Goal: Information Seeking & Learning: Learn about a topic

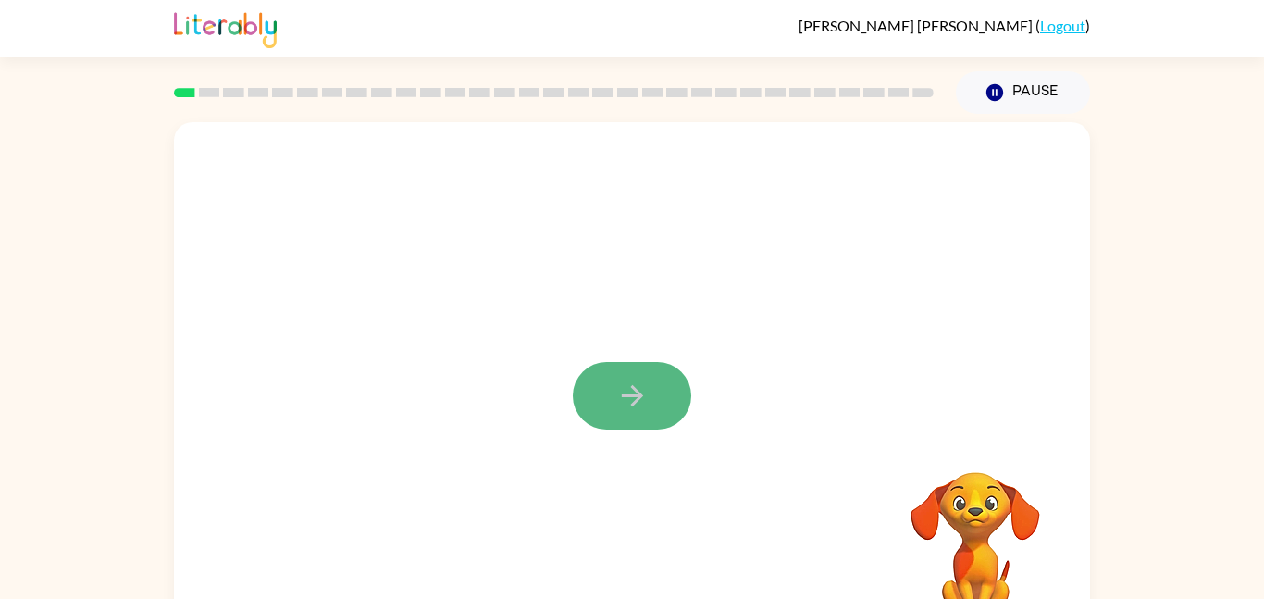
click at [633, 417] on button "button" at bounding box center [632, 396] width 118 height 68
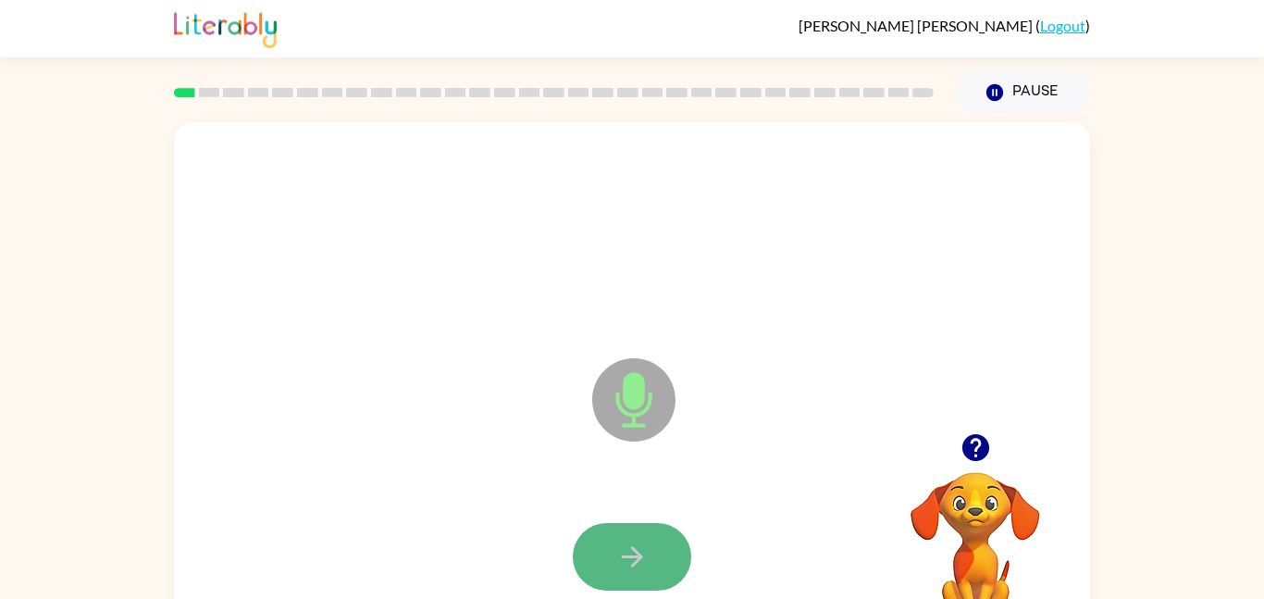
click at [654, 537] on button "button" at bounding box center [632, 557] width 118 height 68
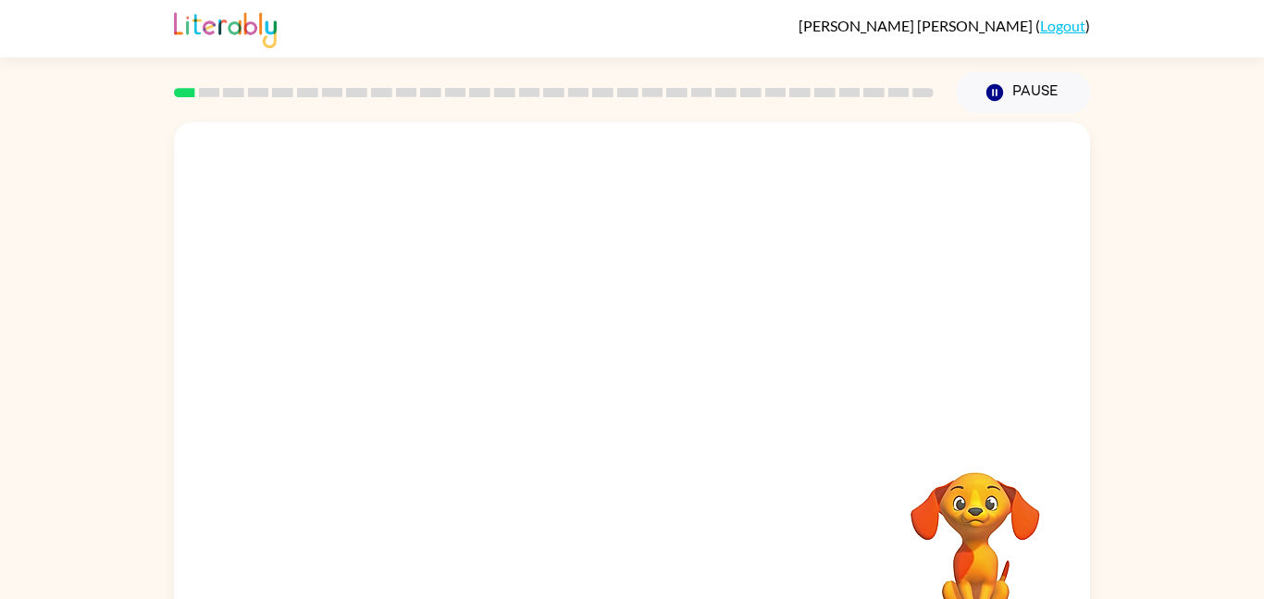
click at [128, 501] on div "Your browser must support playing .mp4 files to use Literably. Please try using…" at bounding box center [632, 382] width 1264 height 537
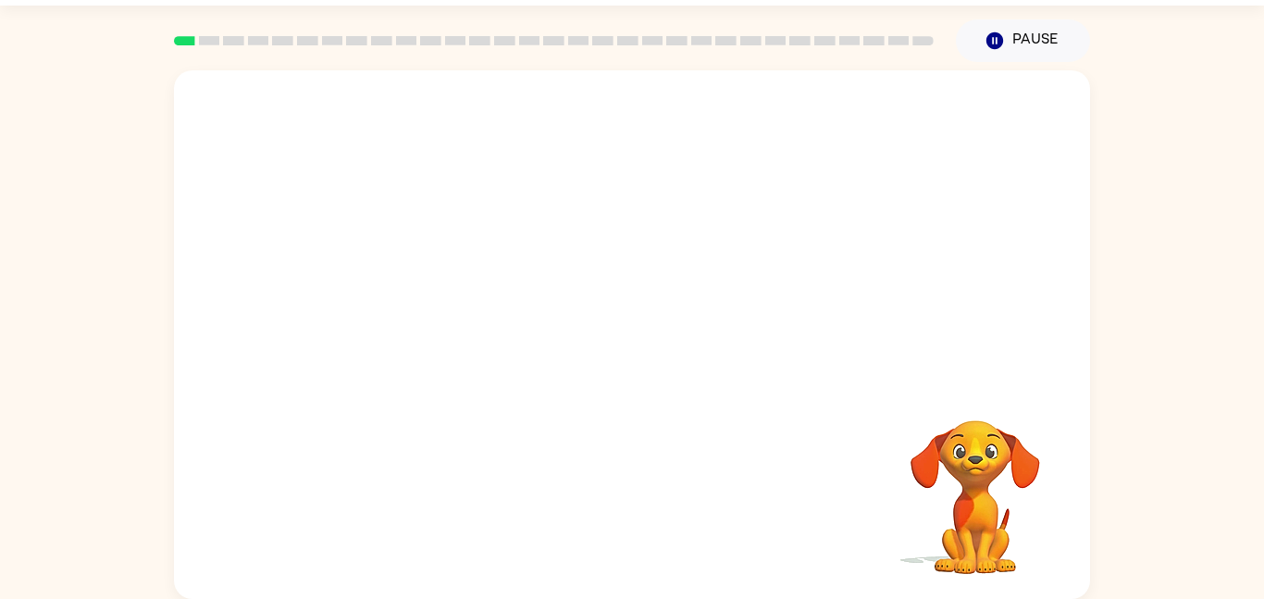
click at [964, 479] on video "Your browser must support playing .mp4 files to use Literably. Please try using…" at bounding box center [975, 483] width 185 height 185
click at [927, 435] on video "Your browser must support playing .mp4 files to use Literably. Please try using…" at bounding box center [975, 483] width 185 height 185
click at [936, 441] on video "Your browser must support playing .mp4 files to use Literably. Please try using…" at bounding box center [975, 483] width 185 height 185
click at [1011, 41] on button "Pause Pause" at bounding box center [1023, 40] width 134 height 43
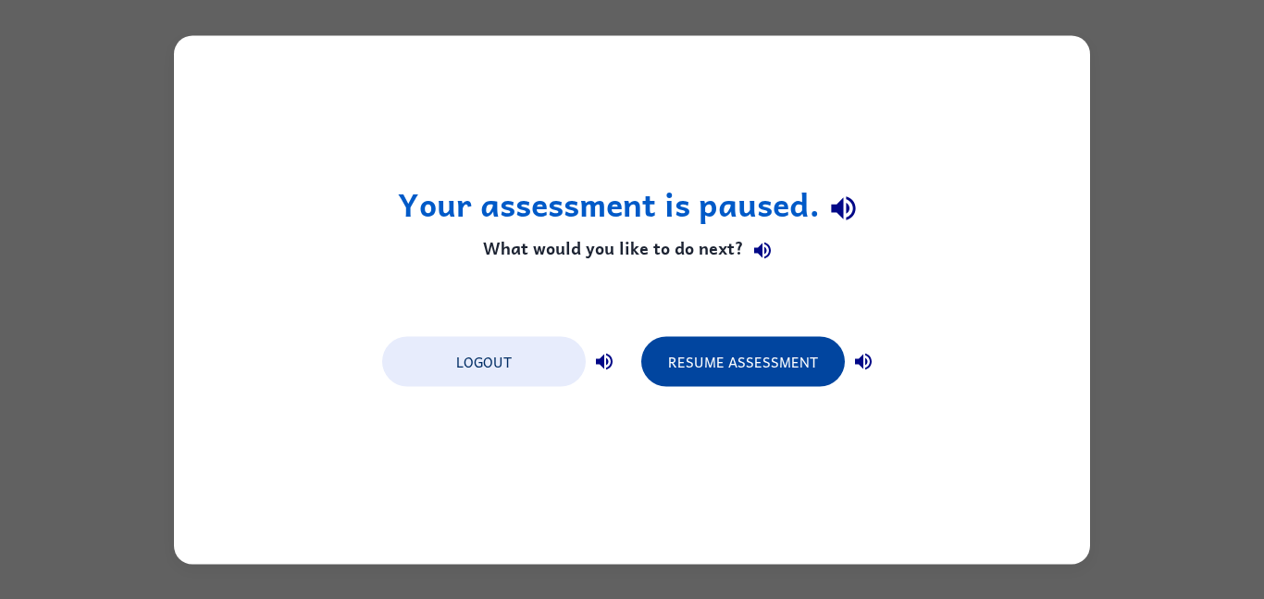
click at [689, 372] on button "Resume Assessment" at bounding box center [743, 361] width 204 height 50
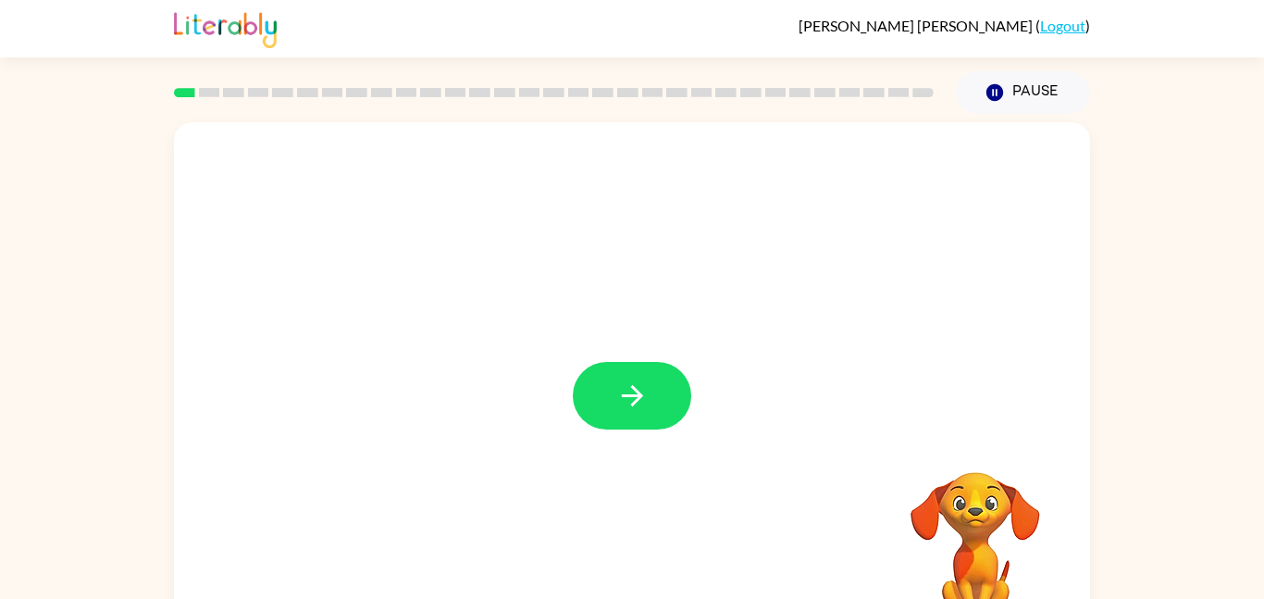
click at [690, 380] on div at bounding box center [632, 396] width 118 height 68
click at [663, 390] on button "button" at bounding box center [632, 396] width 118 height 68
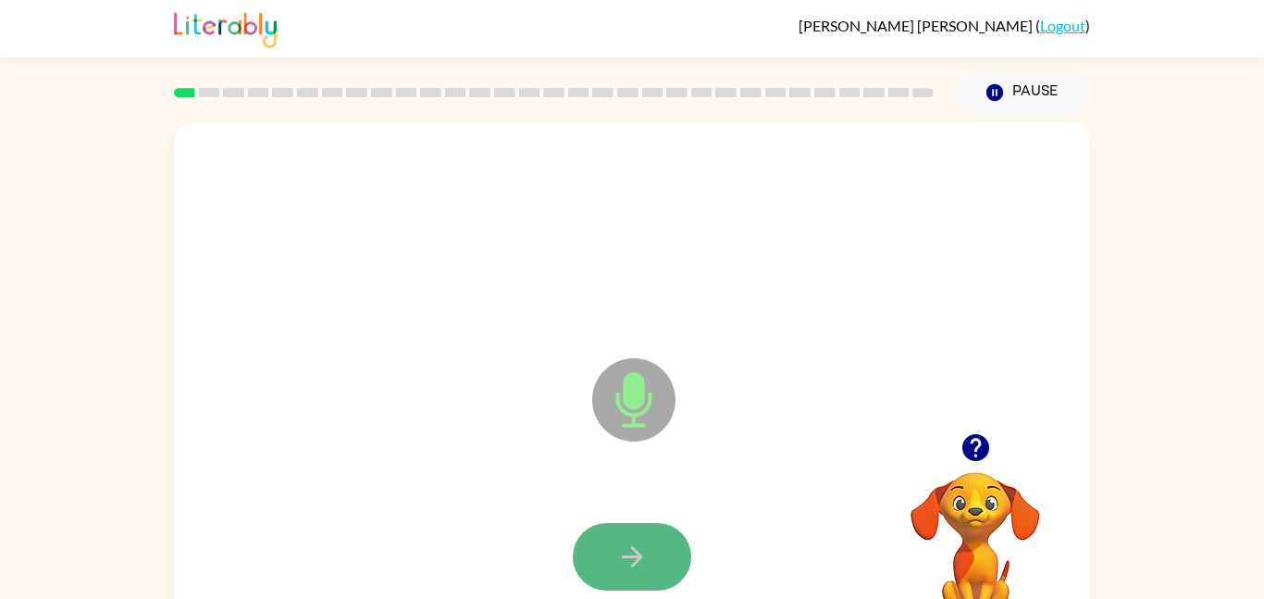
click at [604, 556] on button "button" at bounding box center [632, 557] width 118 height 68
click at [983, 446] on icon "button" at bounding box center [974, 447] width 27 height 27
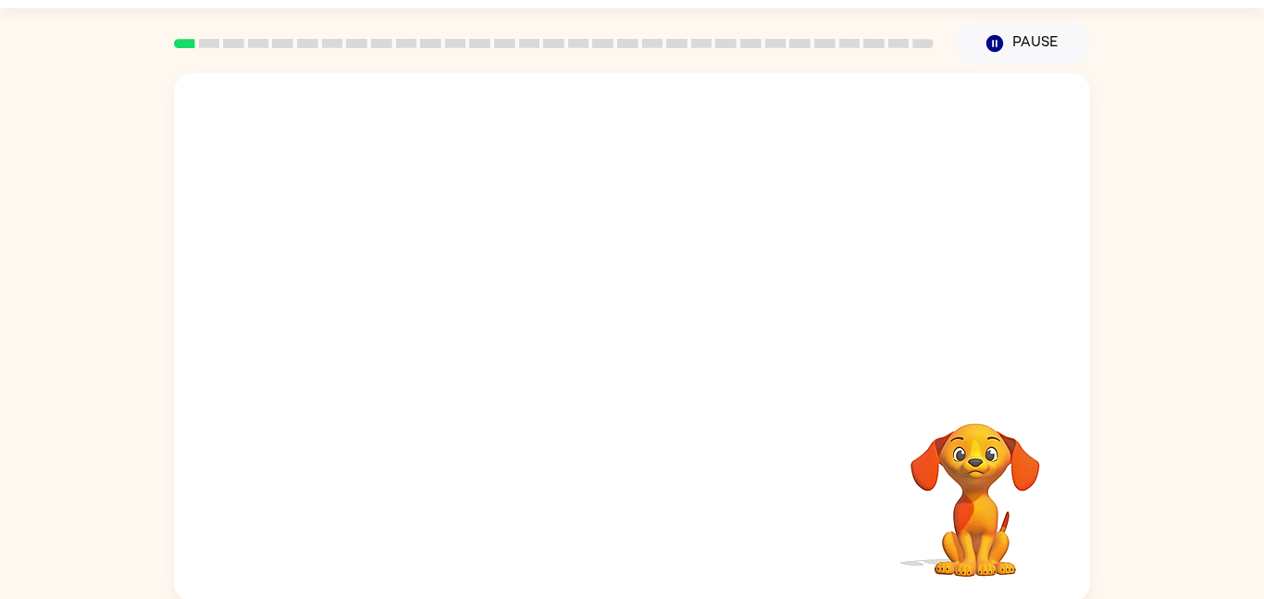
scroll to position [52, 0]
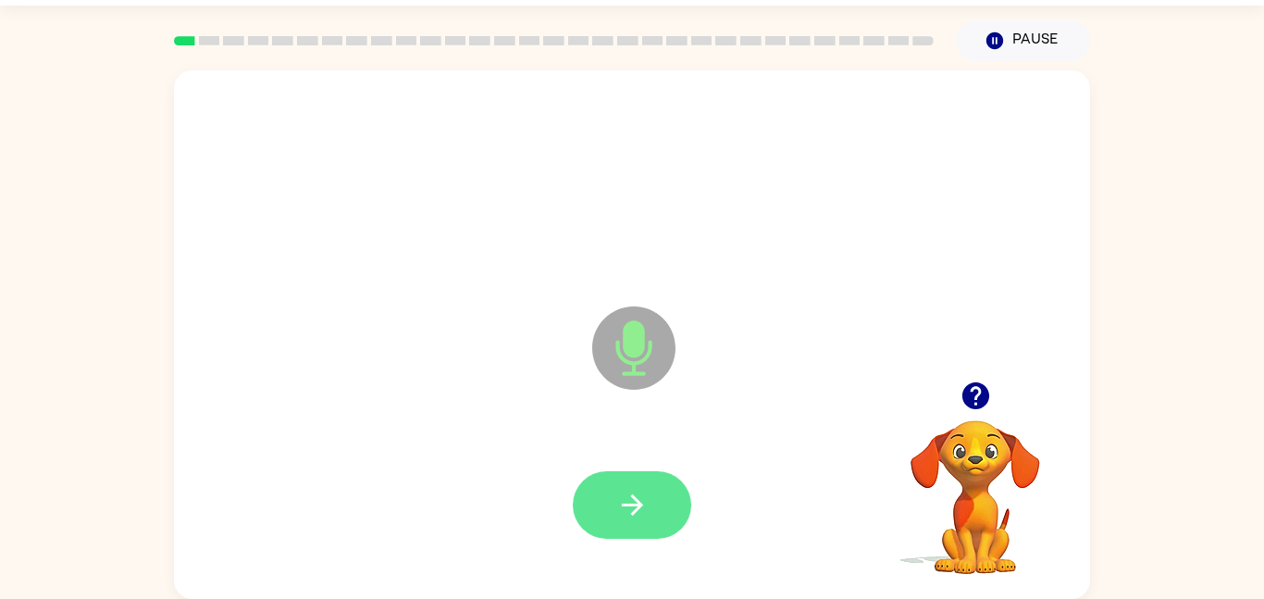
click at [587, 499] on button "button" at bounding box center [632, 505] width 118 height 68
click at [666, 499] on button "button" at bounding box center [632, 505] width 118 height 68
click at [659, 502] on button "button" at bounding box center [632, 505] width 118 height 68
click at [667, 517] on button "button" at bounding box center [632, 505] width 118 height 68
click at [658, 522] on button "button" at bounding box center [632, 505] width 118 height 68
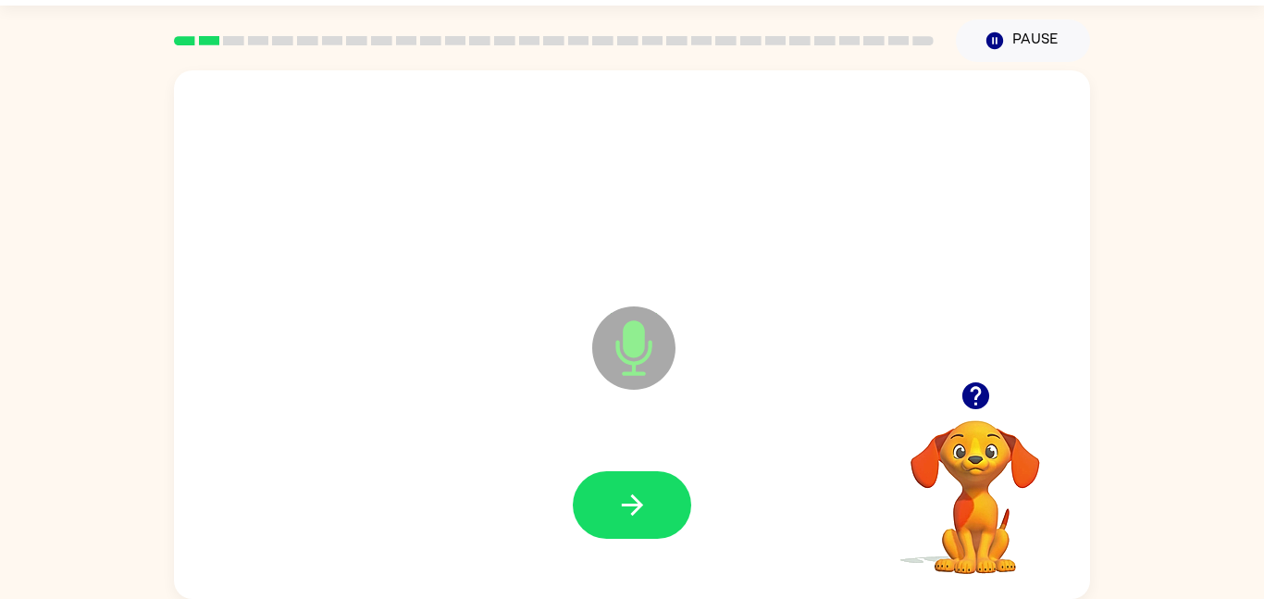
click at [658, 522] on button "button" at bounding box center [632, 505] width 118 height 68
click at [651, 534] on button "button" at bounding box center [632, 505] width 118 height 68
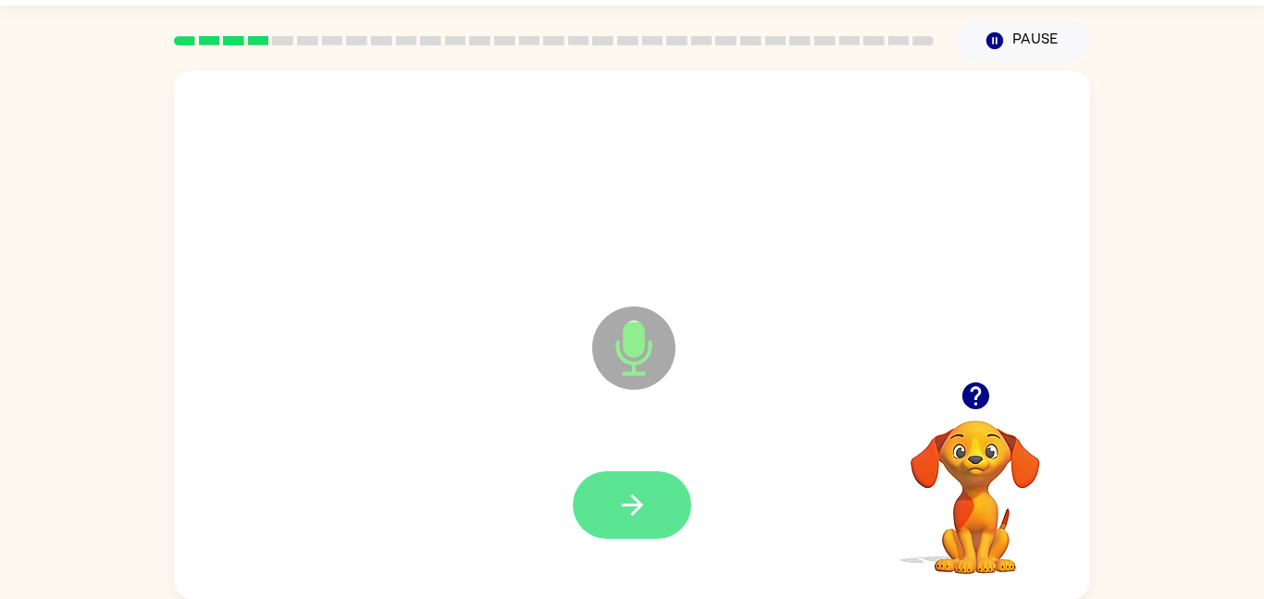
click at [651, 525] on button "button" at bounding box center [632, 505] width 118 height 68
click at [654, 516] on button "button" at bounding box center [632, 505] width 118 height 68
click at [623, 512] on icon "button" at bounding box center [632, 504] width 32 height 32
click at [602, 483] on button "button" at bounding box center [632, 505] width 118 height 68
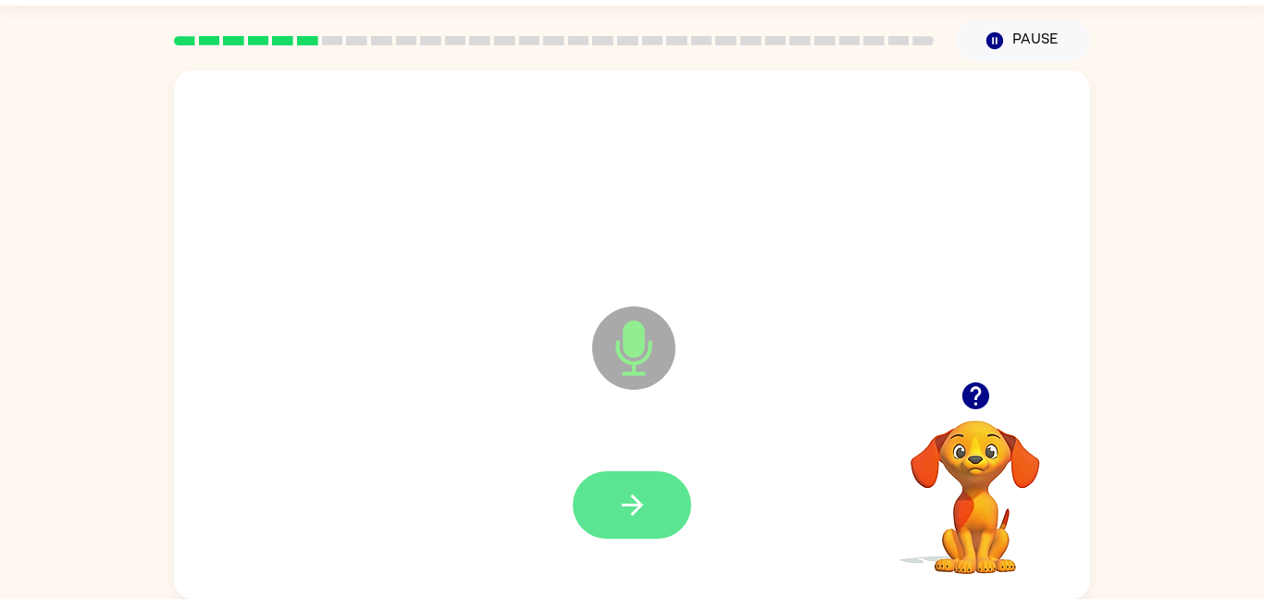
click at [621, 511] on icon "button" at bounding box center [632, 504] width 32 height 32
click at [623, 507] on icon "button" at bounding box center [632, 504] width 32 height 32
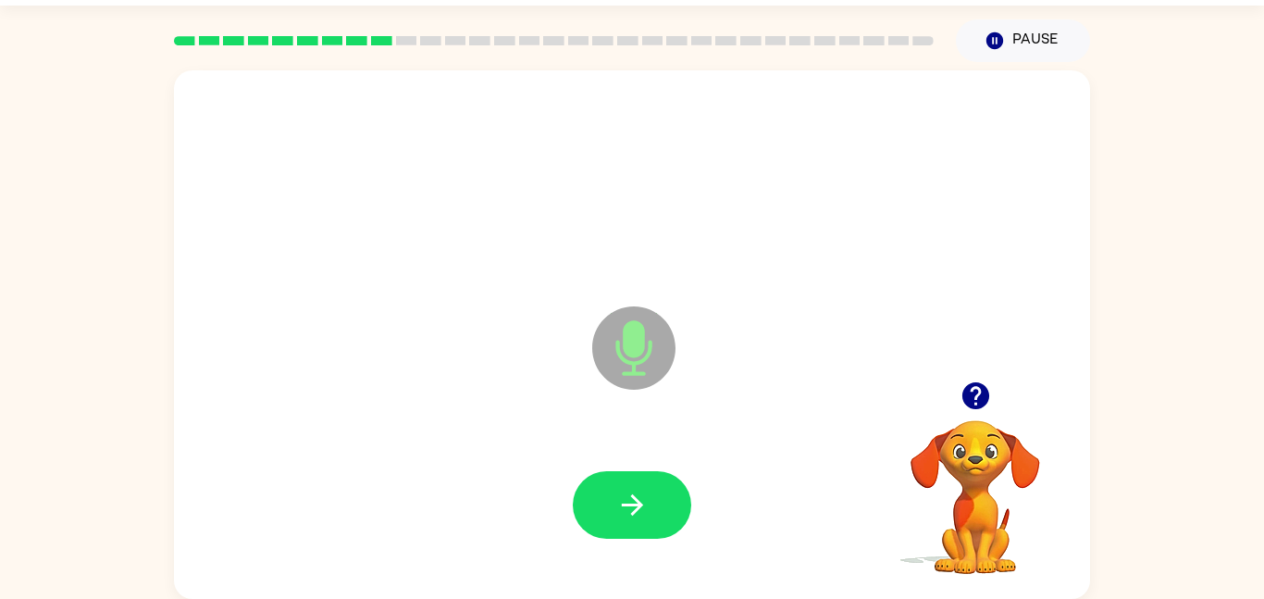
click at [623, 507] on icon "button" at bounding box center [632, 504] width 32 height 32
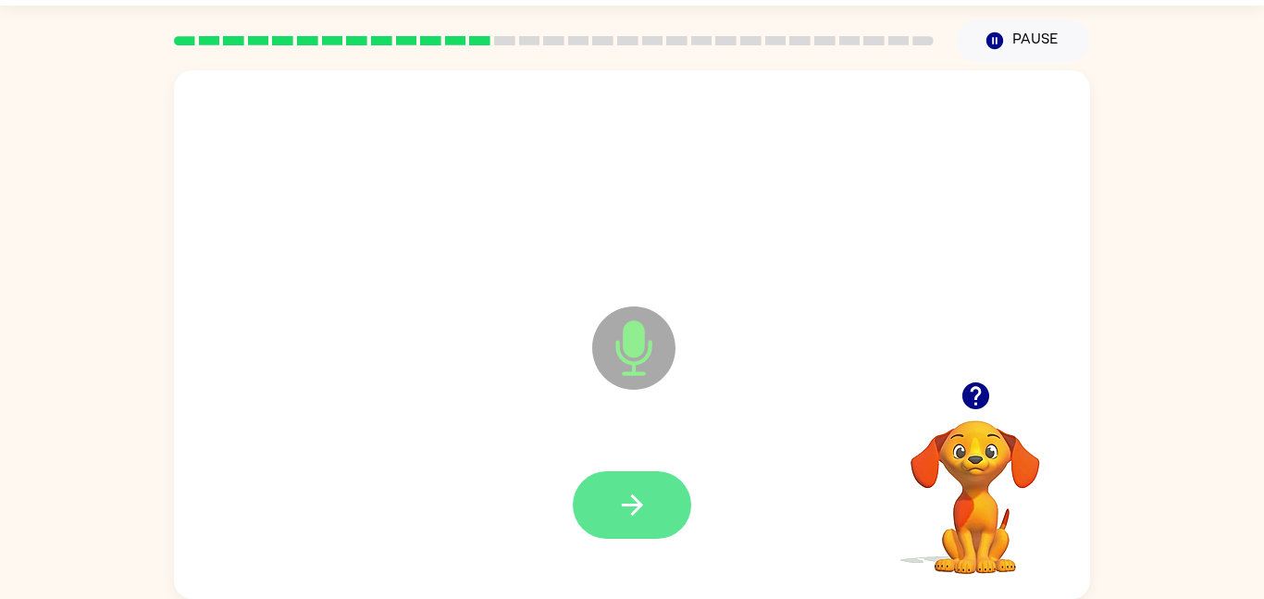
click at [668, 488] on button "button" at bounding box center [632, 505] width 118 height 68
click at [612, 533] on button "button" at bounding box center [632, 505] width 118 height 68
click at [641, 491] on icon "button" at bounding box center [632, 504] width 32 height 32
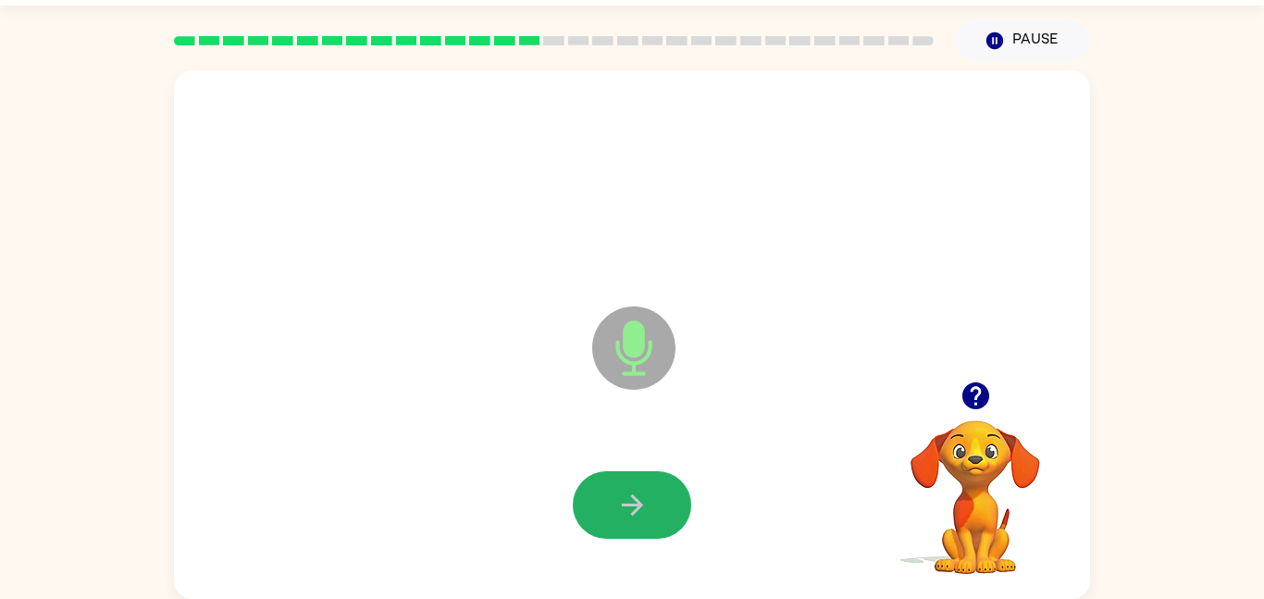
click at [641, 491] on icon "button" at bounding box center [632, 504] width 32 height 32
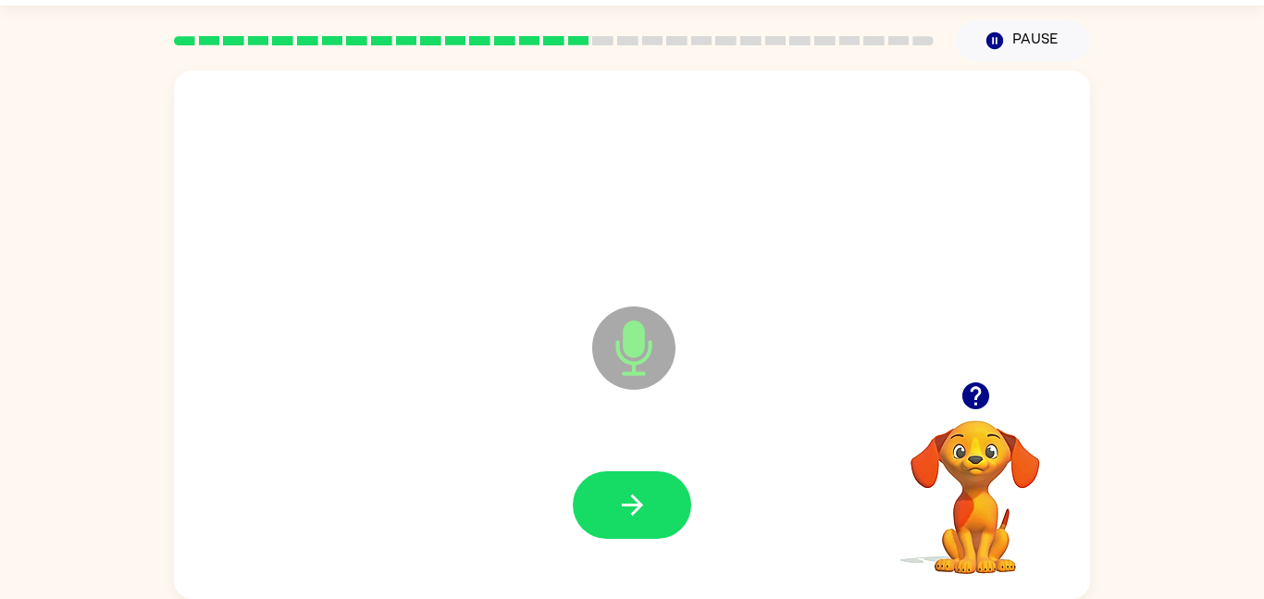
click at [641, 491] on icon "button" at bounding box center [632, 504] width 32 height 32
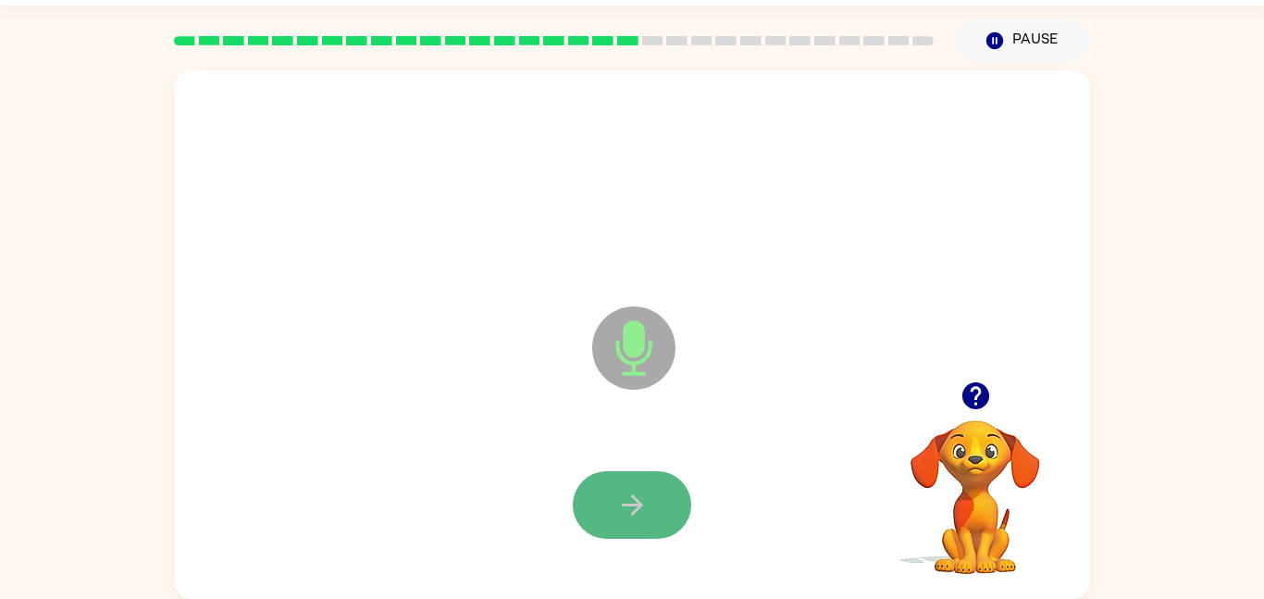
click at [648, 501] on button "button" at bounding box center [632, 505] width 118 height 68
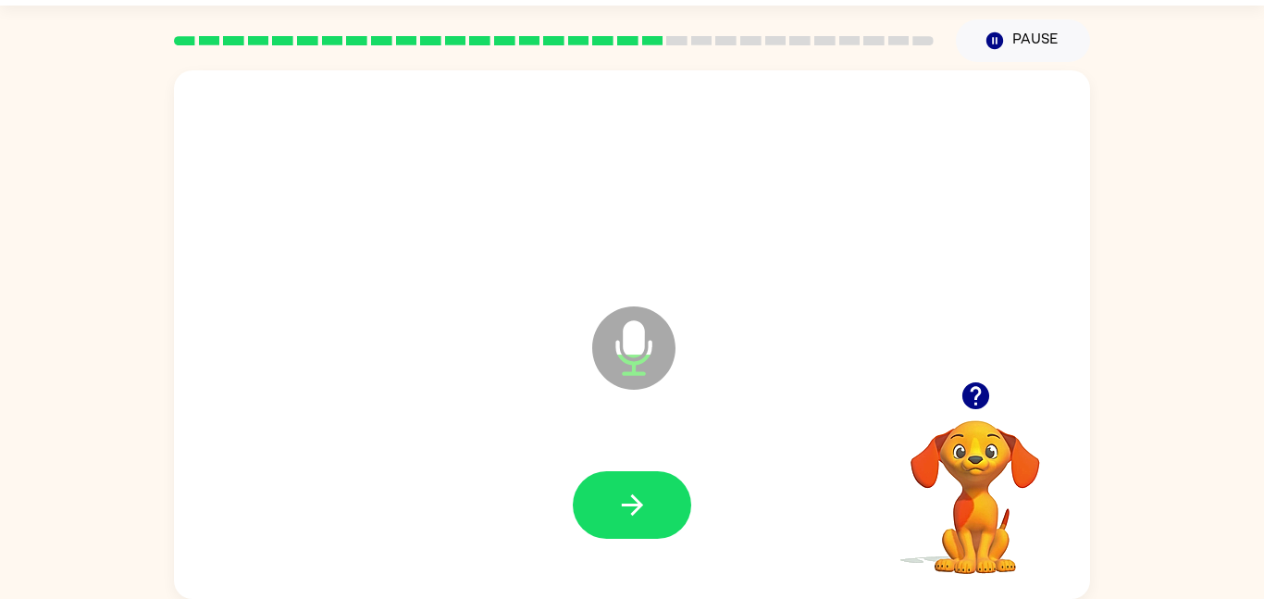
click at [648, 501] on button "button" at bounding box center [632, 505] width 118 height 68
click at [978, 392] on icon "button" at bounding box center [975, 395] width 32 height 32
drag, startPoint x: 625, startPoint y: 521, endPoint x: 697, endPoint y: 549, distance: 76.5
click at [697, 549] on div at bounding box center [631, 505] width 879 height 152
click at [667, 503] on button "button" at bounding box center [632, 505] width 118 height 68
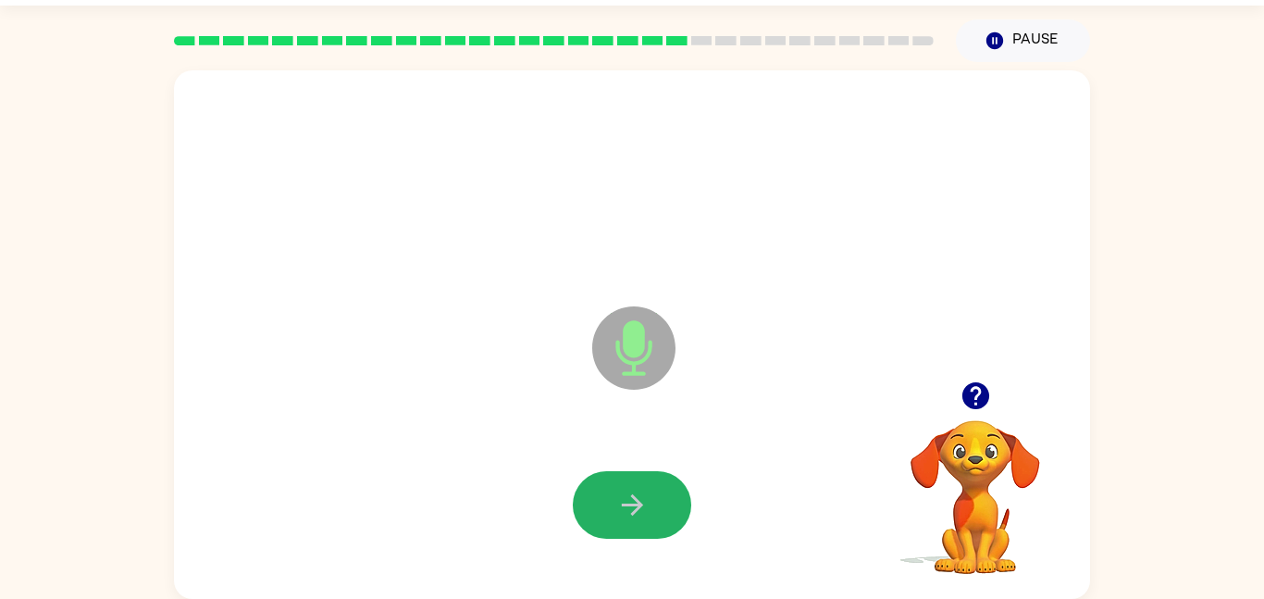
click at [667, 503] on button "button" at bounding box center [632, 505] width 118 height 68
click at [666, 509] on button "button" at bounding box center [632, 505] width 118 height 68
click at [999, 390] on div at bounding box center [975, 395] width 185 height 47
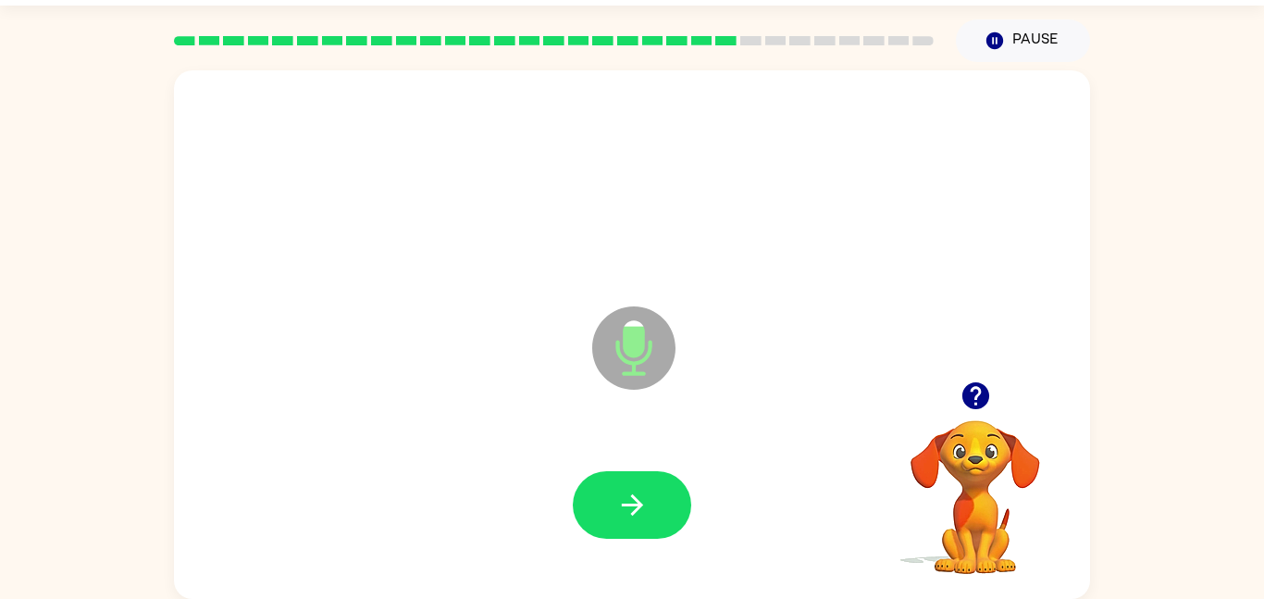
click at [977, 389] on icon "button" at bounding box center [975, 395] width 32 height 32
click at [972, 400] on icon "button" at bounding box center [974, 395] width 27 height 27
click at [616, 518] on icon "button" at bounding box center [632, 504] width 32 height 32
click at [631, 510] on icon "button" at bounding box center [632, 504] width 32 height 32
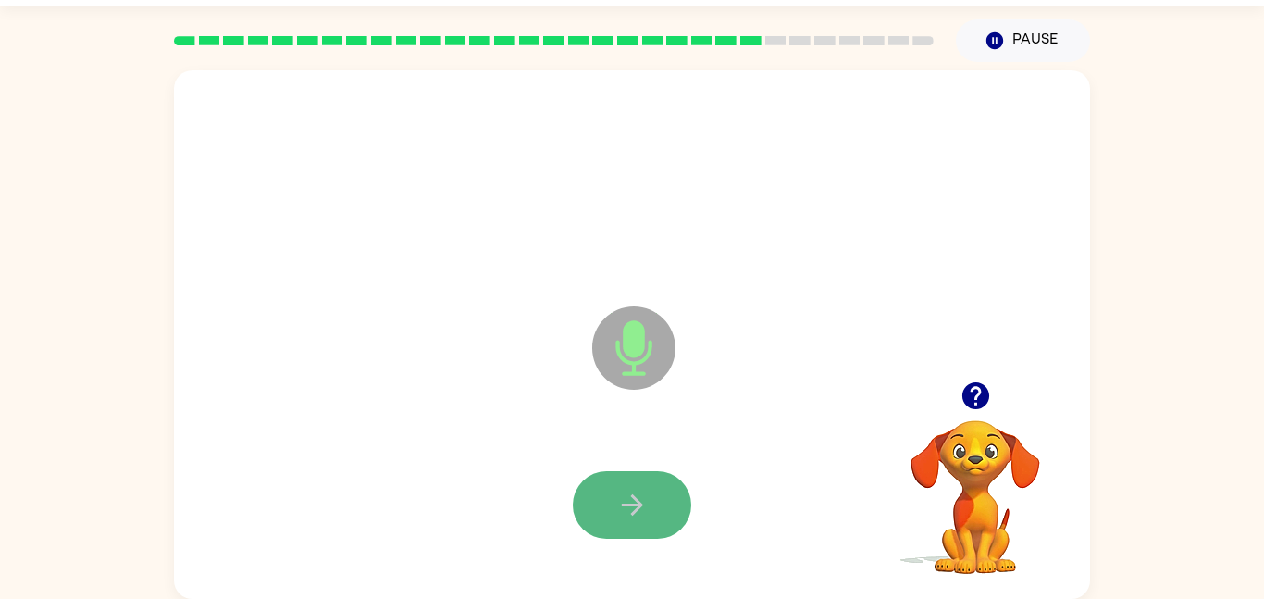
click at [630, 513] on icon "button" at bounding box center [631, 504] width 21 height 21
click at [971, 398] on icon "button" at bounding box center [974, 395] width 27 height 27
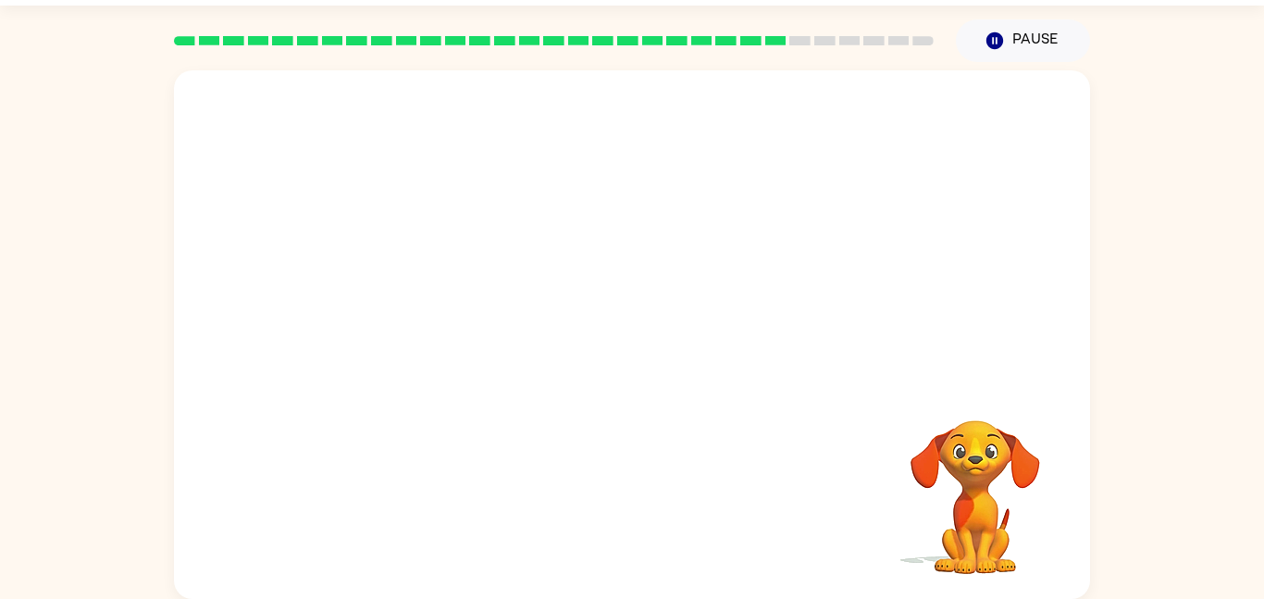
click at [608, 500] on div "Your browser must support playing .mp4 files to use Literably. Please try using…" at bounding box center [632, 334] width 916 height 528
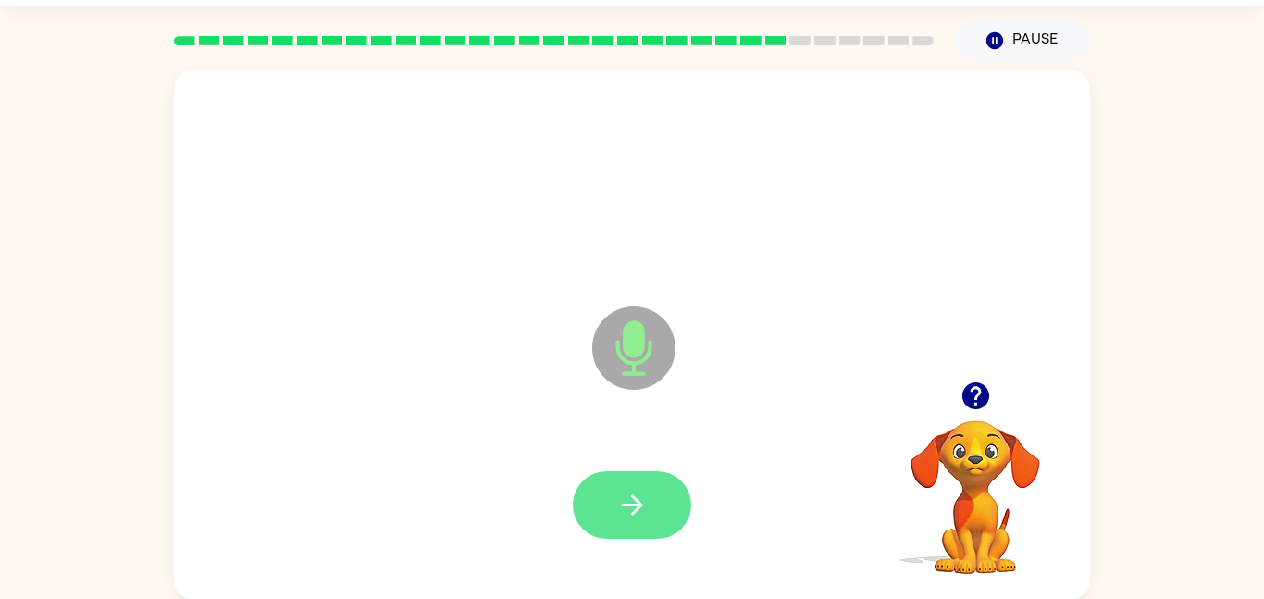
click at [646, 471] on button "button" at bounding box center [632, 505] width 118 height 68
click at [683, 506] on button "button" at bounding box center [632, 505] width 118 height 68
click at [612, 483] on button "button" at bounding box center [632, 505] width 118 height 68
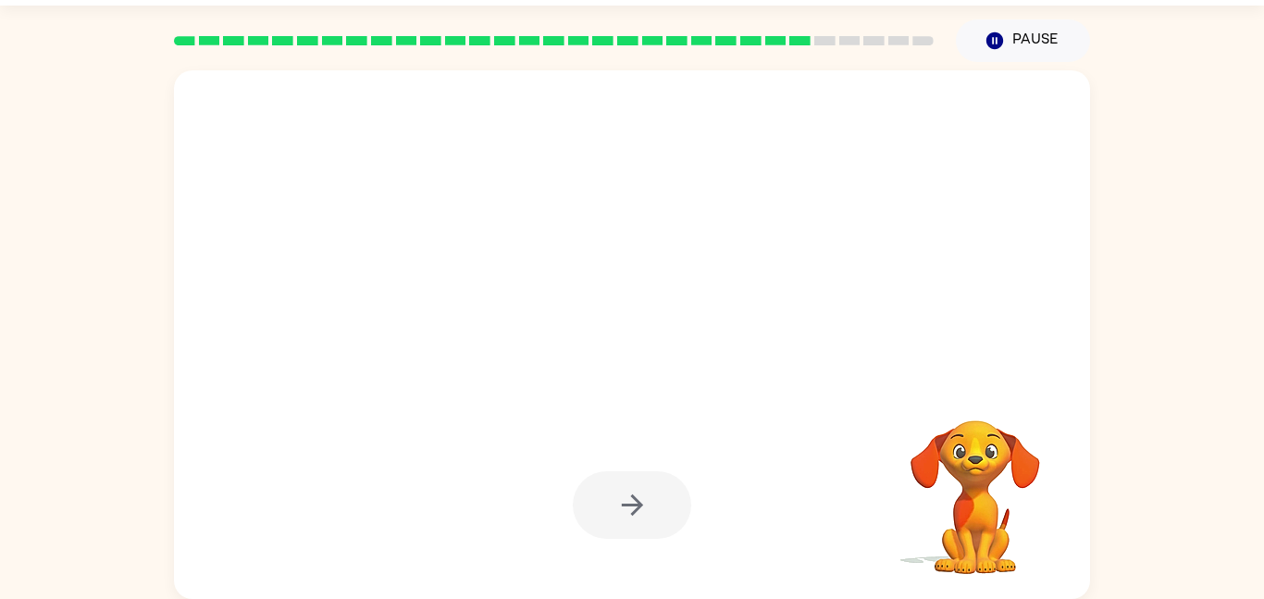
click at [609, 503] on div at bounding box center [632, 505] width 118 height 68
click at [970, 455] on video "Your browser must support playing .mp4 files to use Literably. Please try using…" at bounding box center [975, 483] width 185 height 185
click at [974, 454] on video "Your browser must support playing .mp4 files to use Literably. Please try using…" at bounding box center [975, 483] width 185 height 185
click at [693, 501] on div at bounding box center [631, 505] width 879 height 152
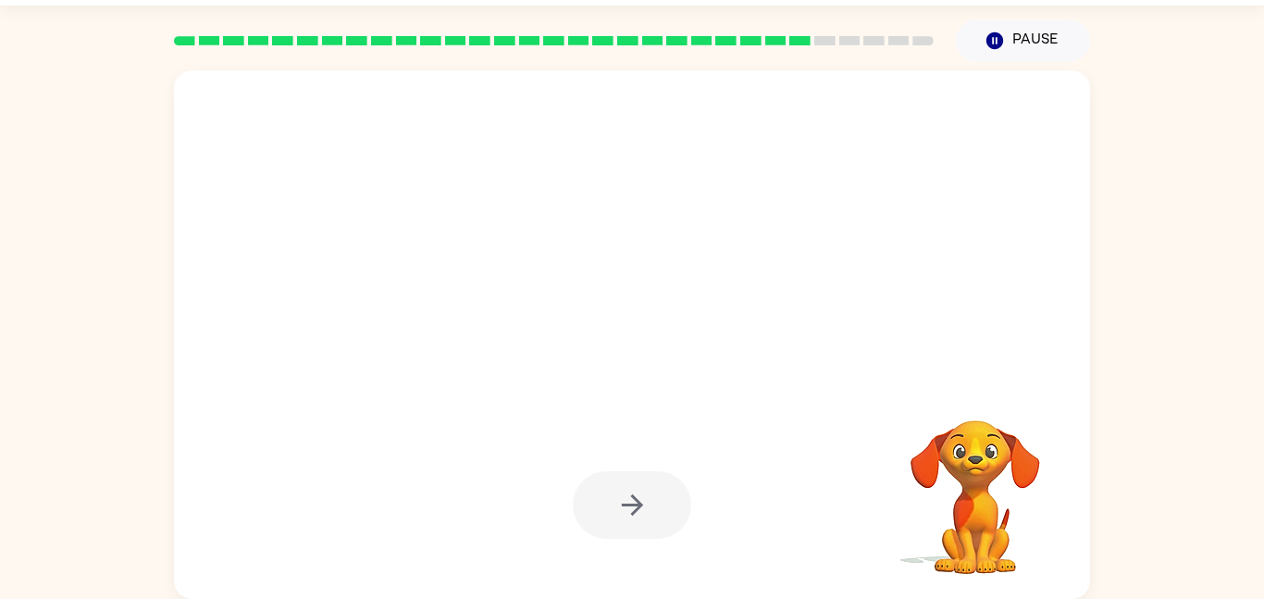
click at [958, 425] on video "Your browser must support playing .mp4 files to use Literably. Please try using…" at bounding box center [975, 483] width 185 height 185
click at [957, 427] on video "Your browser must support playing .mp4 files to use Literably. Please try using…" at bounding box center [975, 483] width 185 height 185
click at [953, 430] on video "Your browser must support playing .mp4 files to use Literably. Please try using…" at bounding box center [975, 483] width 185 height 185
click at [683, 513] on div at bounding box center [632, 505] width 118 height 68
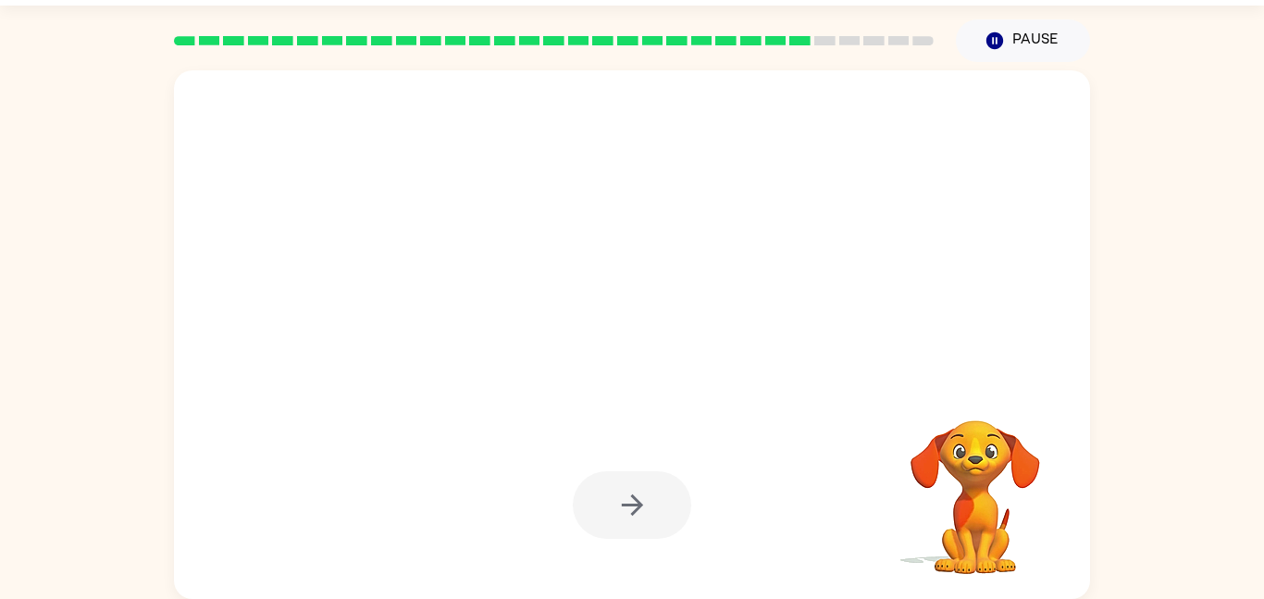
click at [683, 513] on div at bounding box center [632, 505] width 118 height 68
click at [63, 31] on div "Ella Santos ( Logout ) Pause Pause Your browser must support playing .mp4 files…" at bounding box center [632, 273] width 1264 height 650
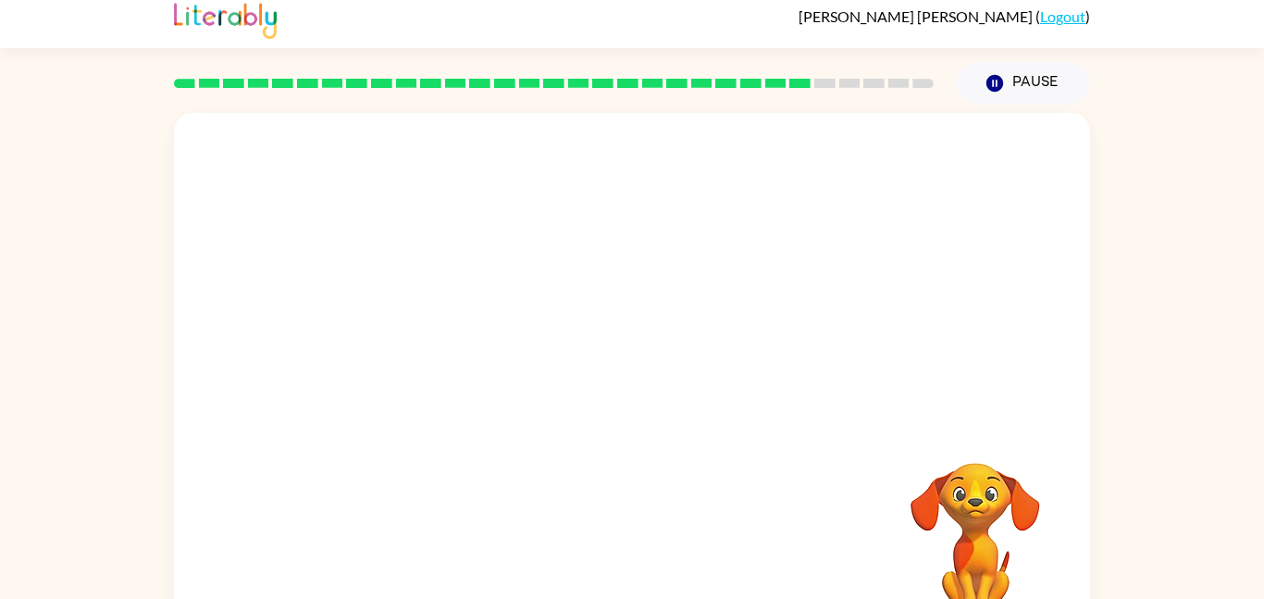
scroll to position [52, 0]
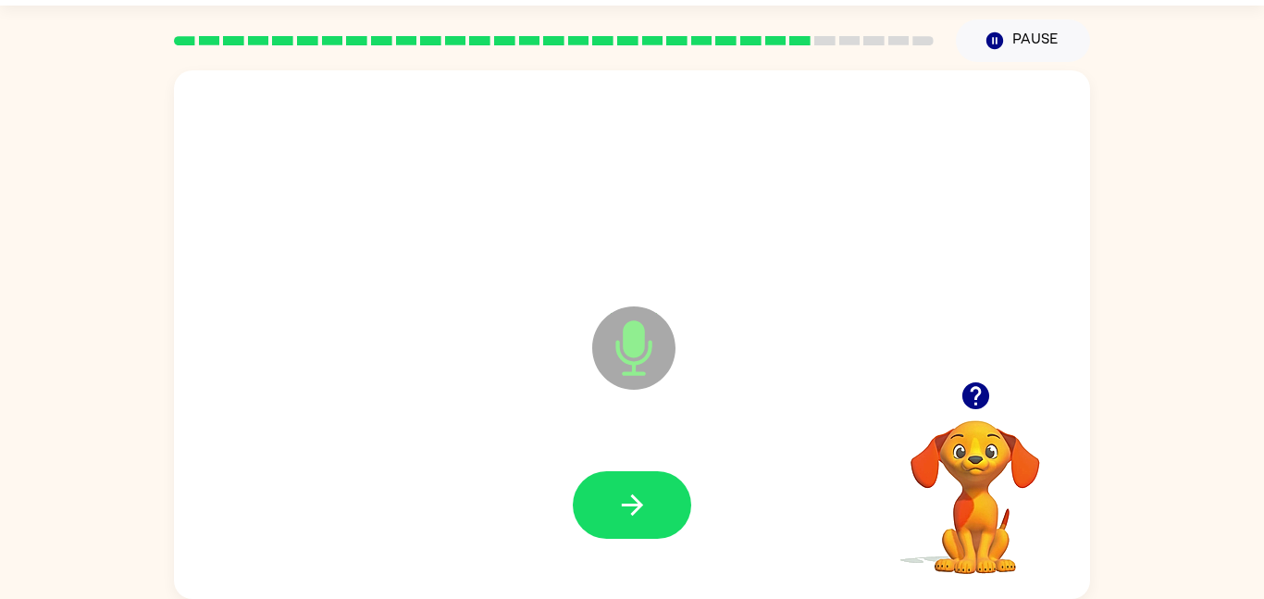
click at [988, 425] on video "Your browser must support playing .mp4 files to use Literably. Please try using…" at bounding box center [975, 483] width 185 height 185
click at [991, 389] on icon "button" at bounding box center [975, 395] width 32 height 32
click at [672, 504] on button "button" at bounding box center [632, 505] width 118 height 68
click at [629, 522] on button "button" at bounding box center [632, 505] width 118 height 68
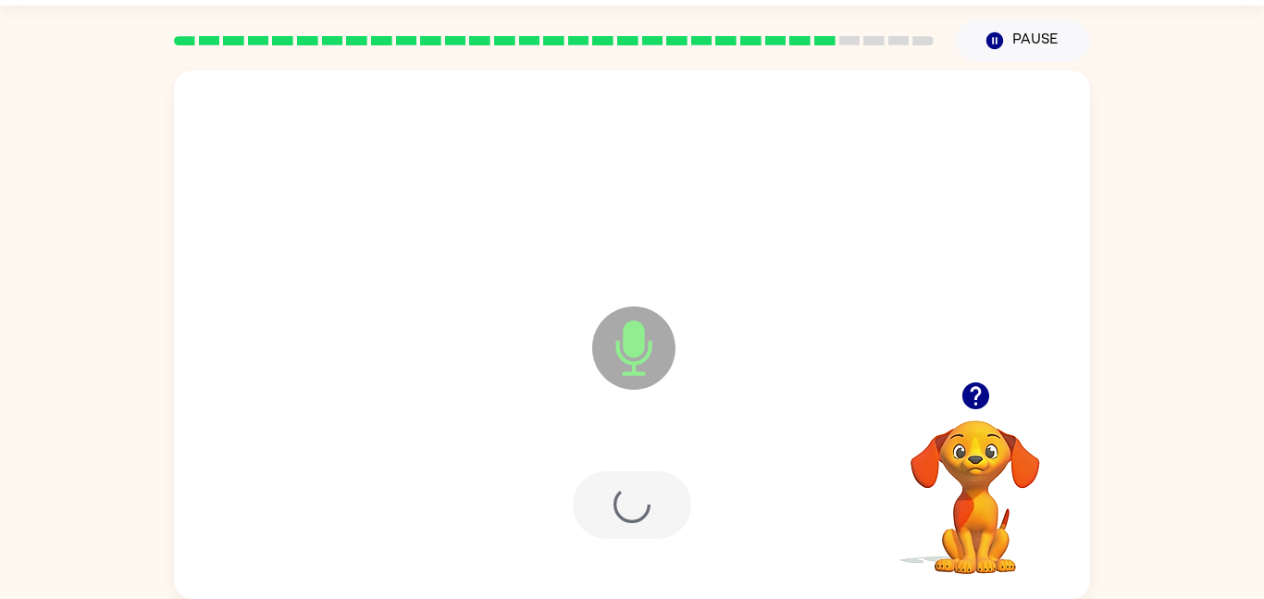
click at [629, 522] on div at bounding box center [632, 505] width 118 height 68
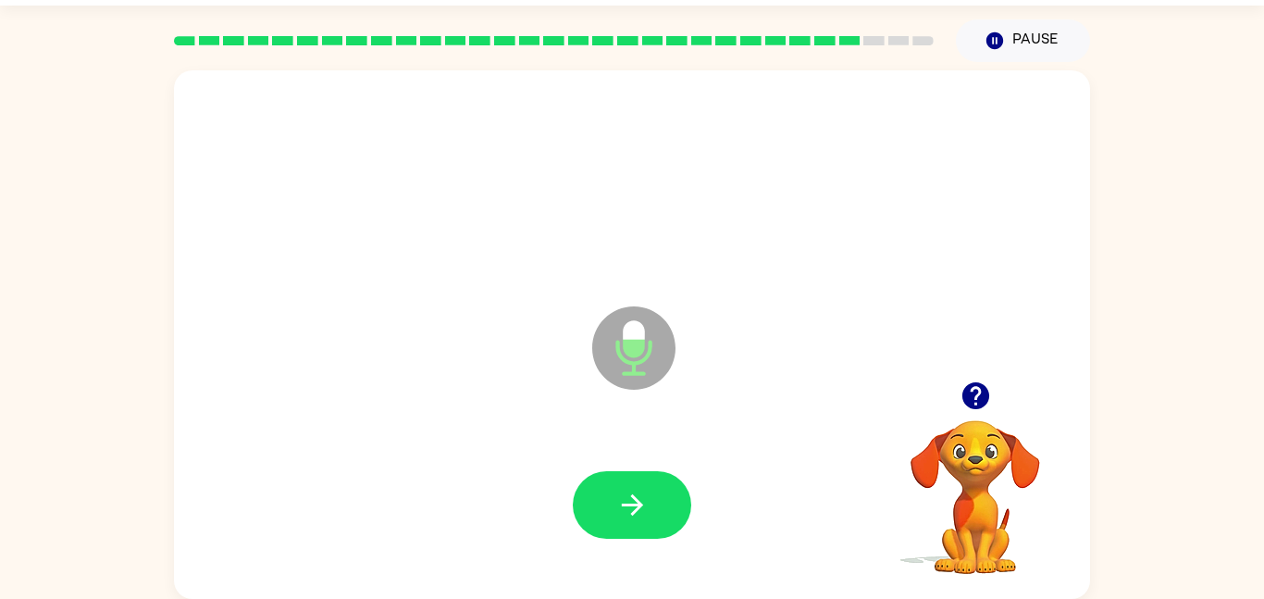
click at [629, 522] on button "button" at bounding box center [632, 505] width 118 height 68
click at [606, 475] on button "button" at bounding box center [632, 505] width 118 height 68
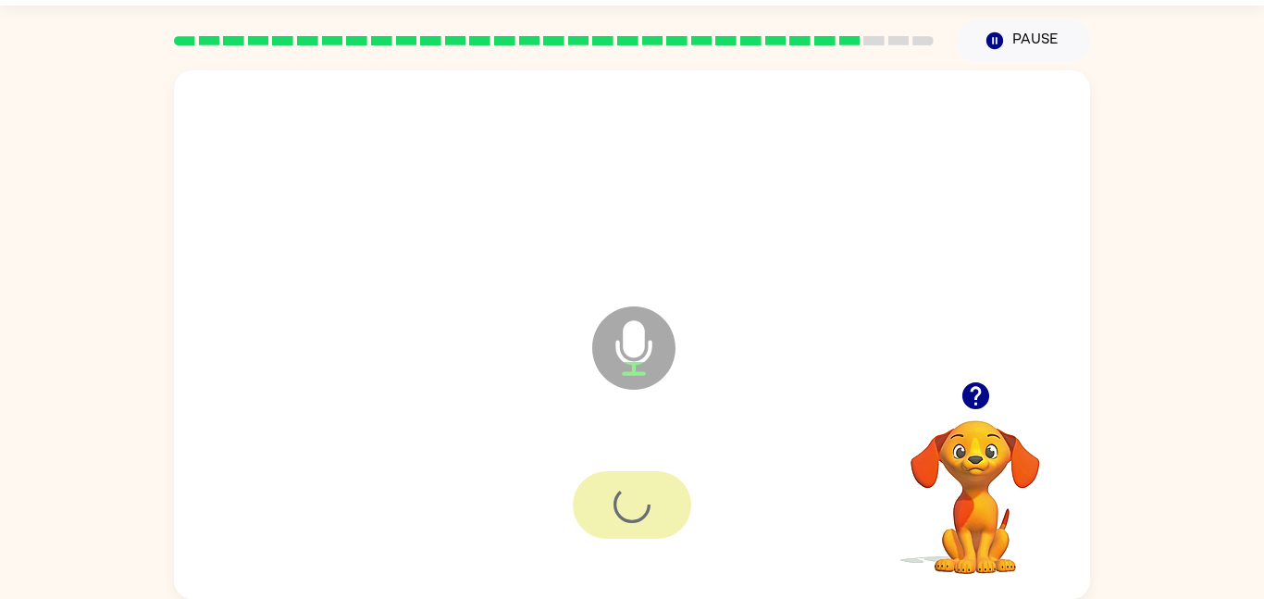
click at [606, 475] on div at bounding box center [632, 505] width 118 height 68
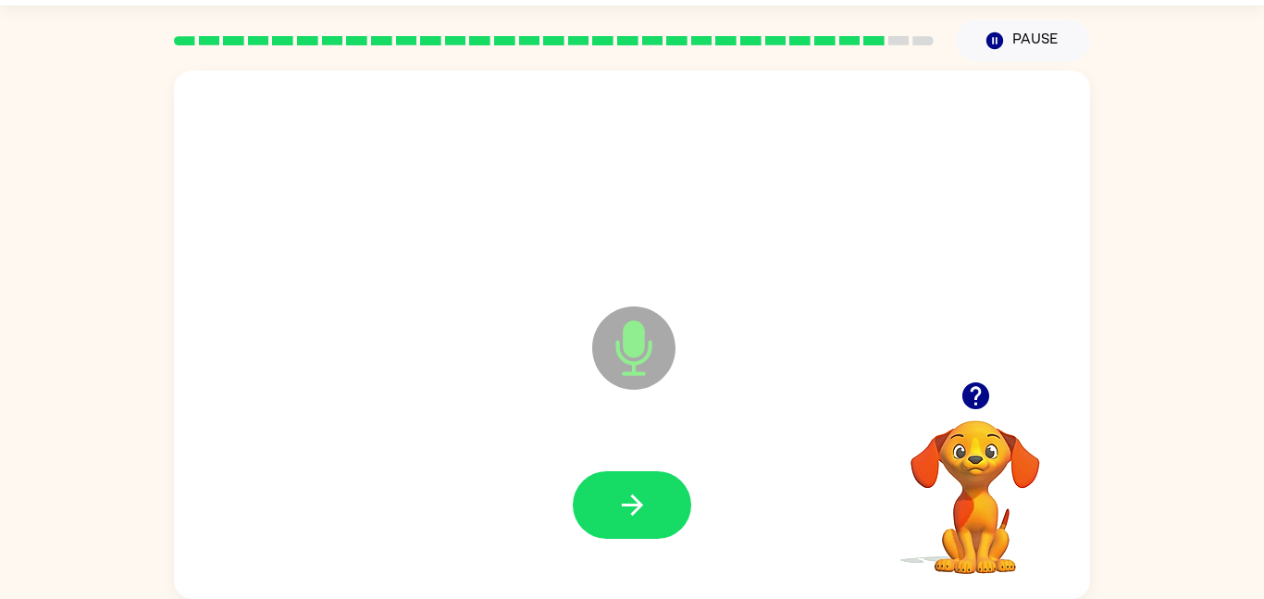
click at [977, 405] on icon "button" at bounding box center [974, 395] width 27 height 27
click at [669, 513] on button "button" at bounding box center [632, 505] width 118 height 68
click at [612, 507] on button "button" at bounding box center [632, 505] width 118 height 68
click at [603, 498] on button "button" at bounding box center [632, 505] width 118 height 68
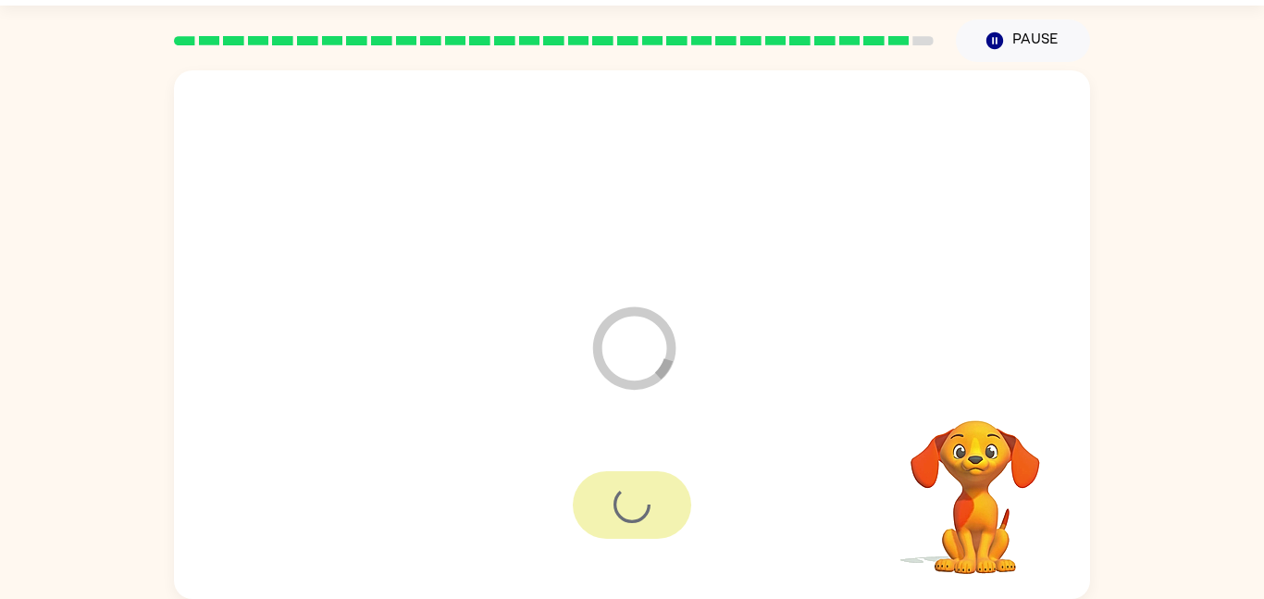
scroll to position [19, 0]
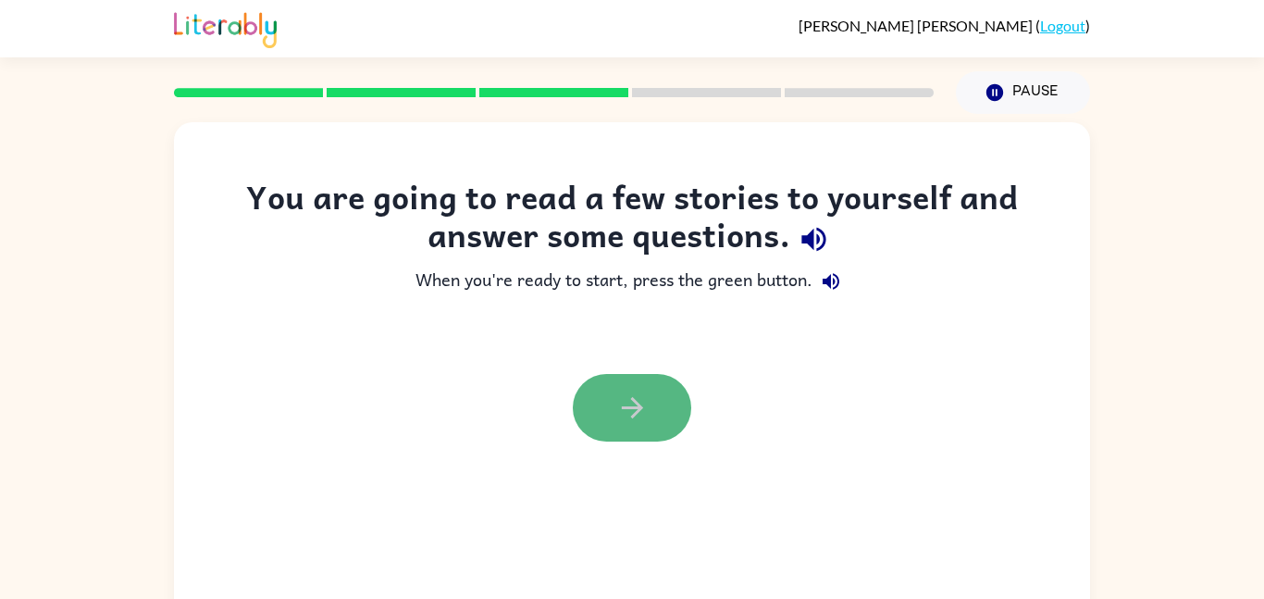
click at [602, 394] on button "button" at bounding box center [632, 408] width 118 height 68
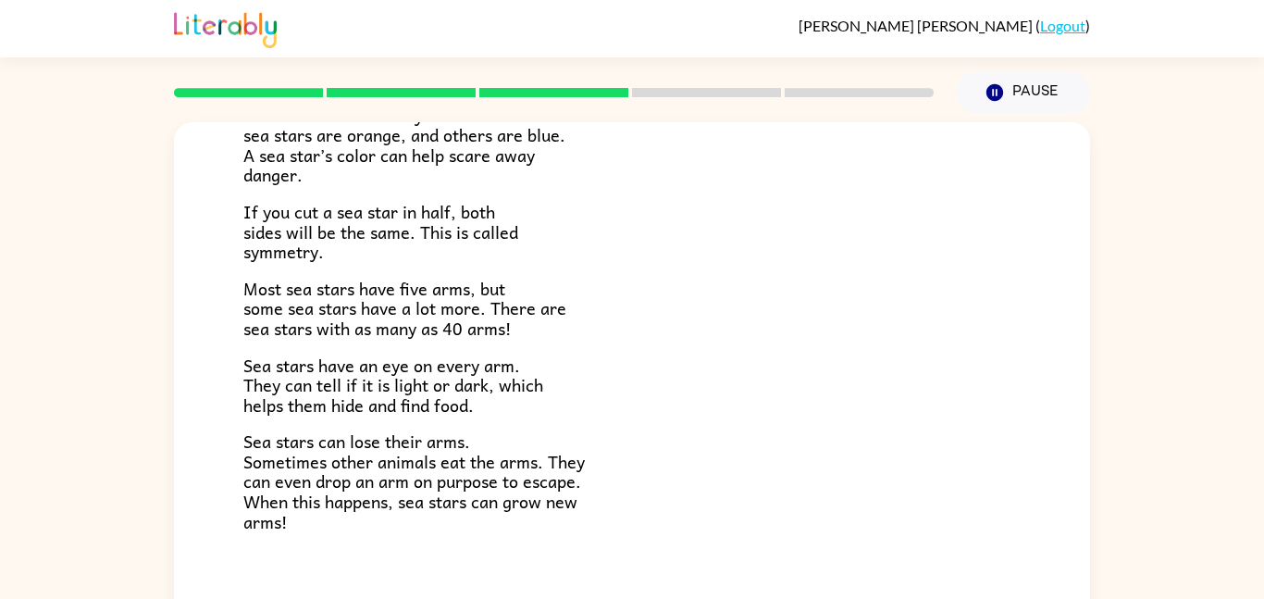
scroll to position [534, 0]
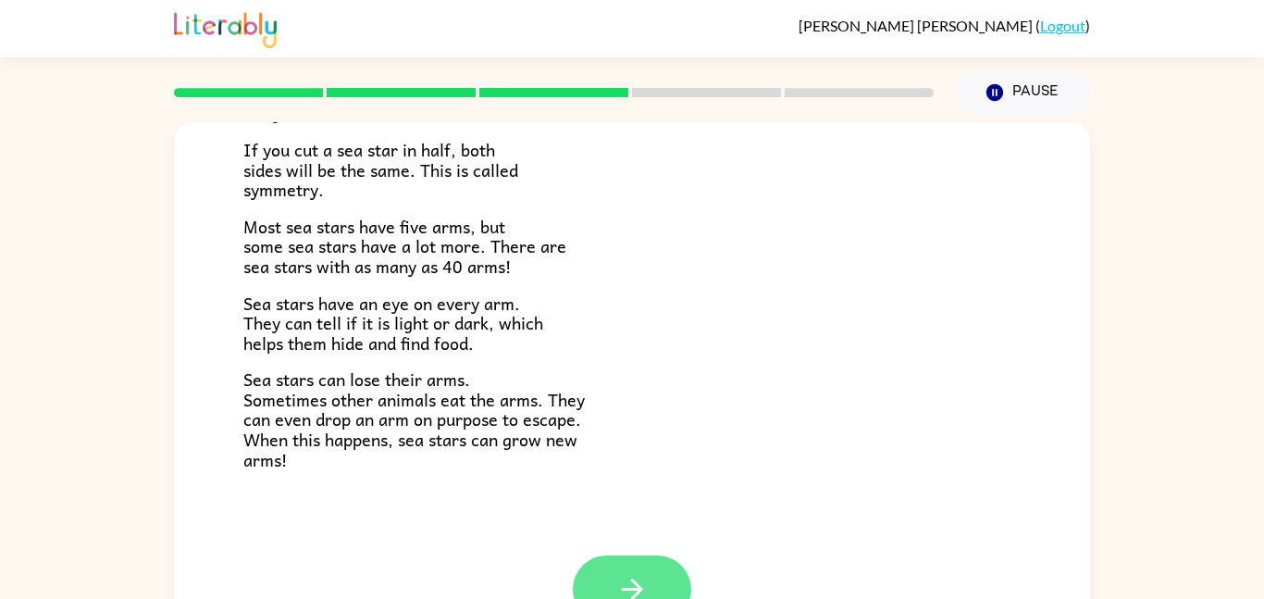
click at [681, 583] on button "button" at bounding box center [632, 589] width 118 height 68
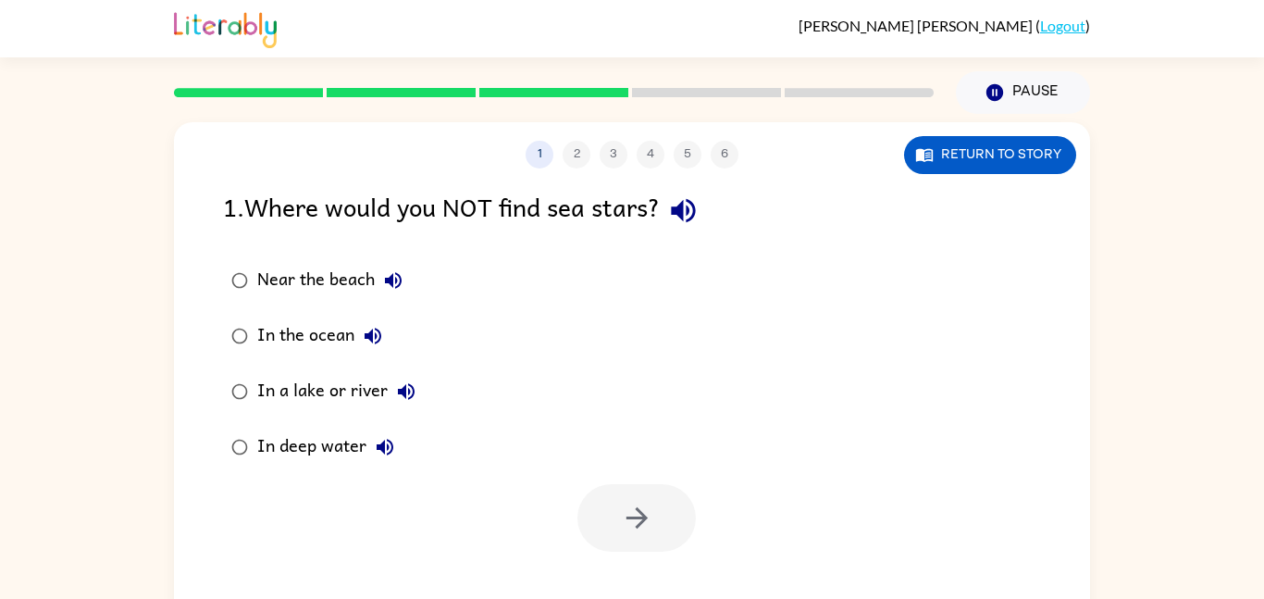
scroll to position [0, 0]
click at [303, 390] on div "In a lake or river" at bounding box center [340, 391] width 167 height 37
click at [649, 512] on icon "button" at bounding box center [637, 517] width 32 height 32
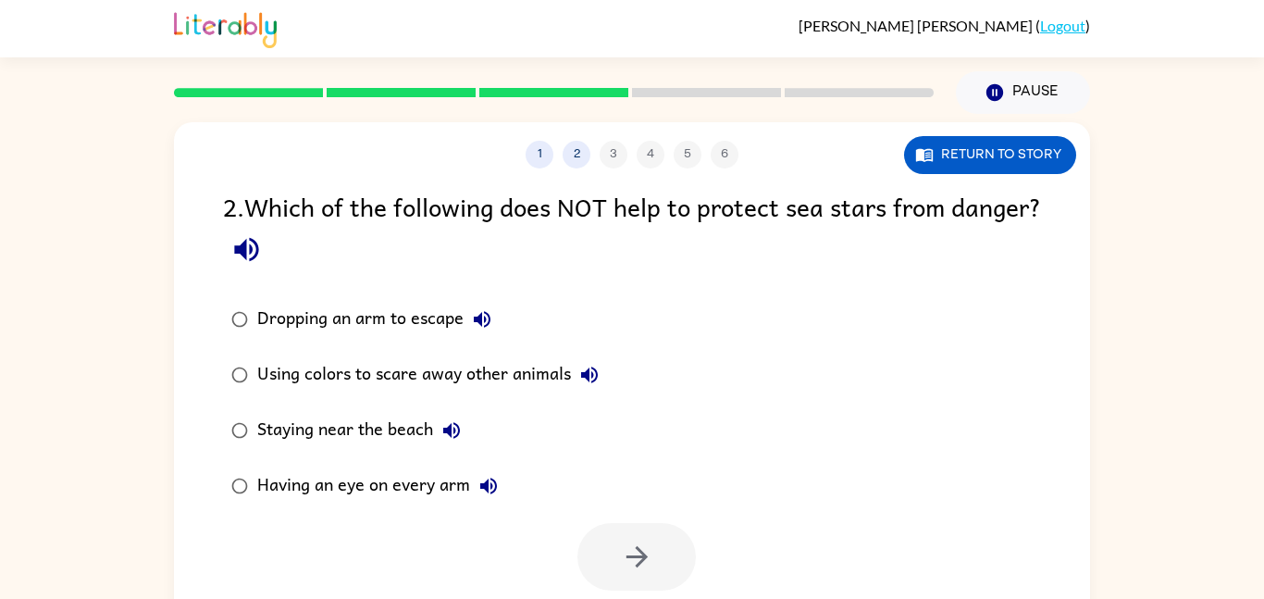
click at [354, 488] on div "Having an eye on every arm" at bounding box center [382, 485] width 250 height 37
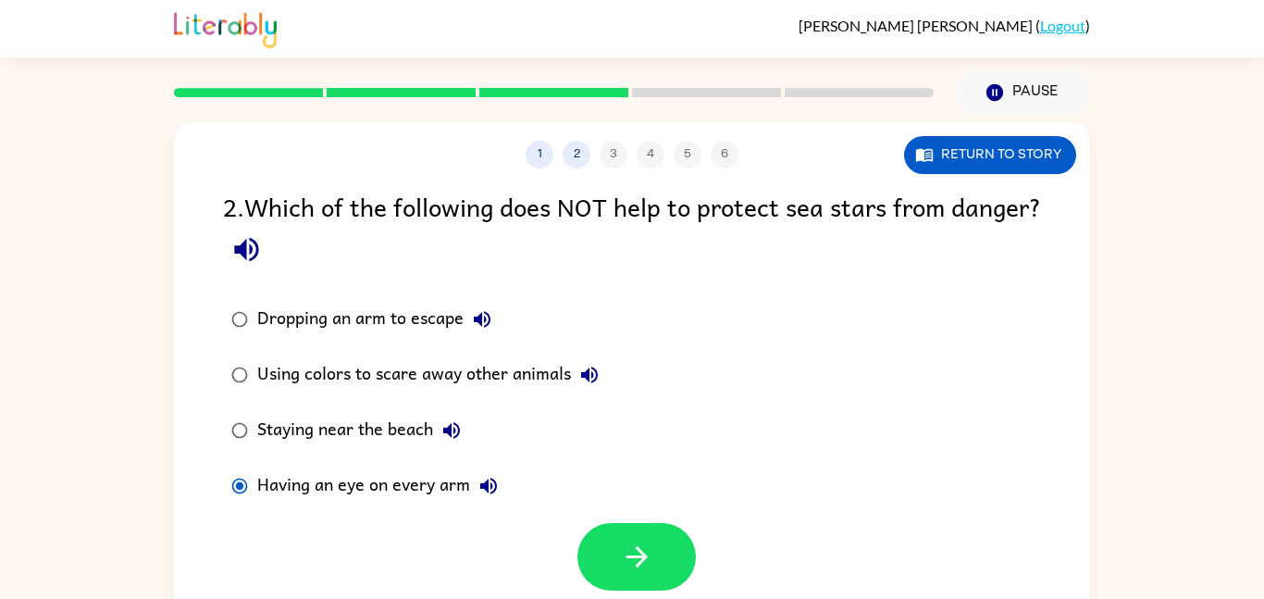
click at [472, 376] on div "Using colors to scare away other animals" at bounding box center [432, 374] width 351 height 37
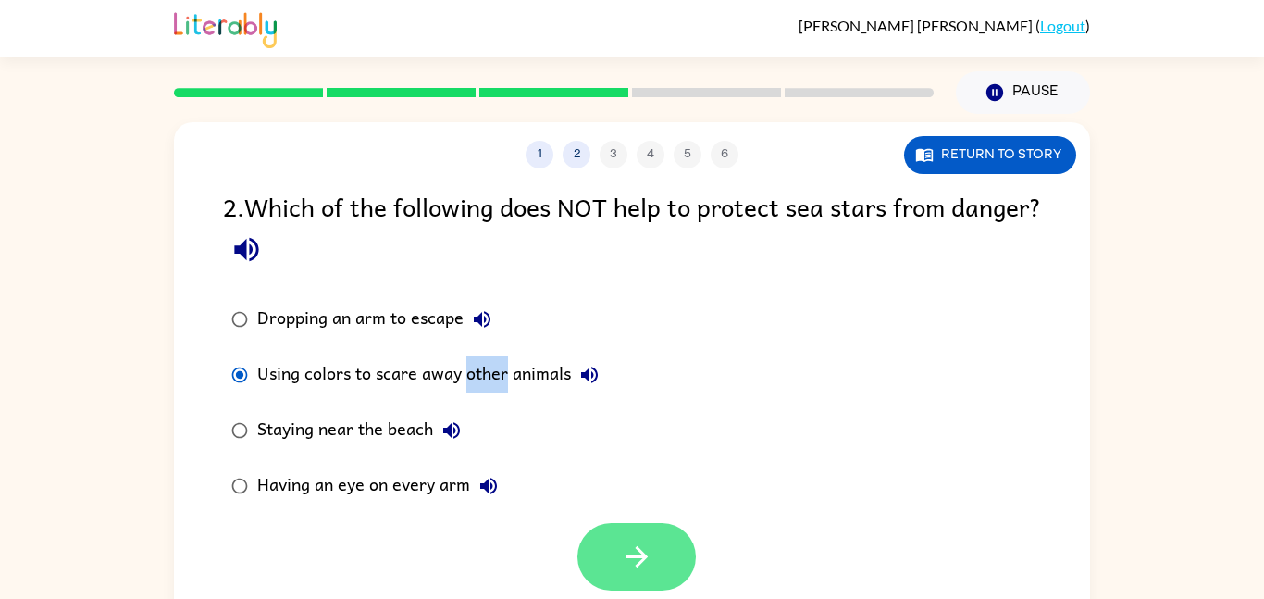
click at [614, 581] on button "button" at bounding box center [636, 557] width 118 height 68
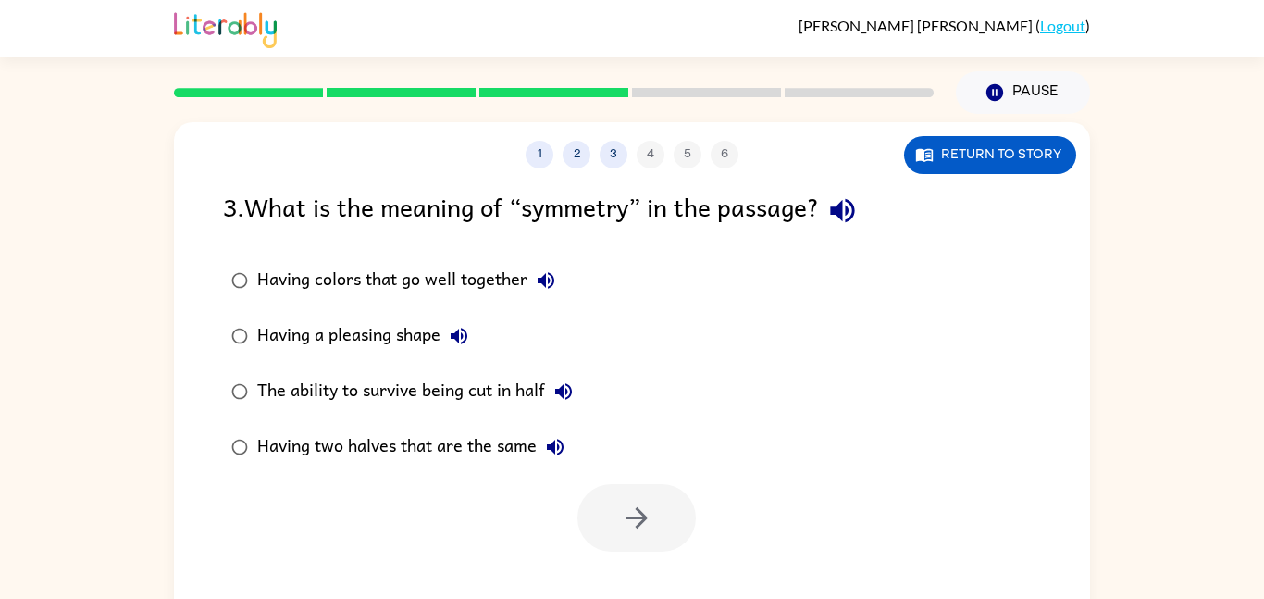
click at [410, 444] on div "Having two halves that are the same" at bounding box center [415, 446] width 316 height 37
click at [642, 498] on button "button" at bounding box center [636, 518] width 118 height 68
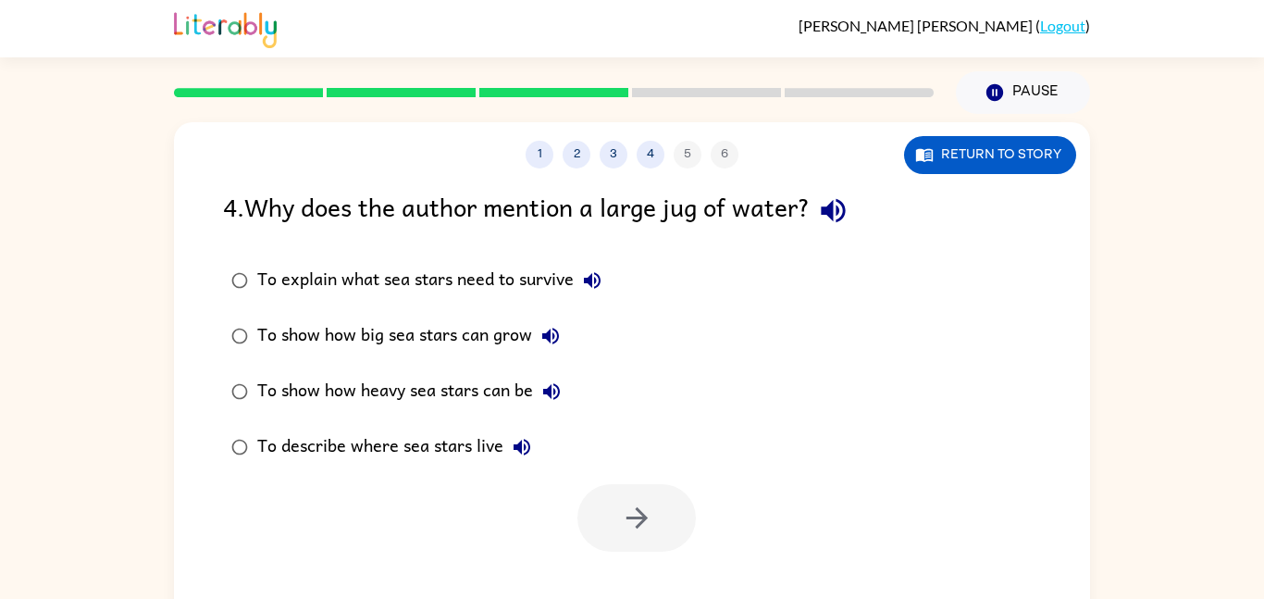
click at [448, 390] on div "To show how heavy sea stars can be" at bounding box center [413, 391] width 313 height 37
click at [577, 517] on button "button" at bounding box center [636, 518] width 118 height 68
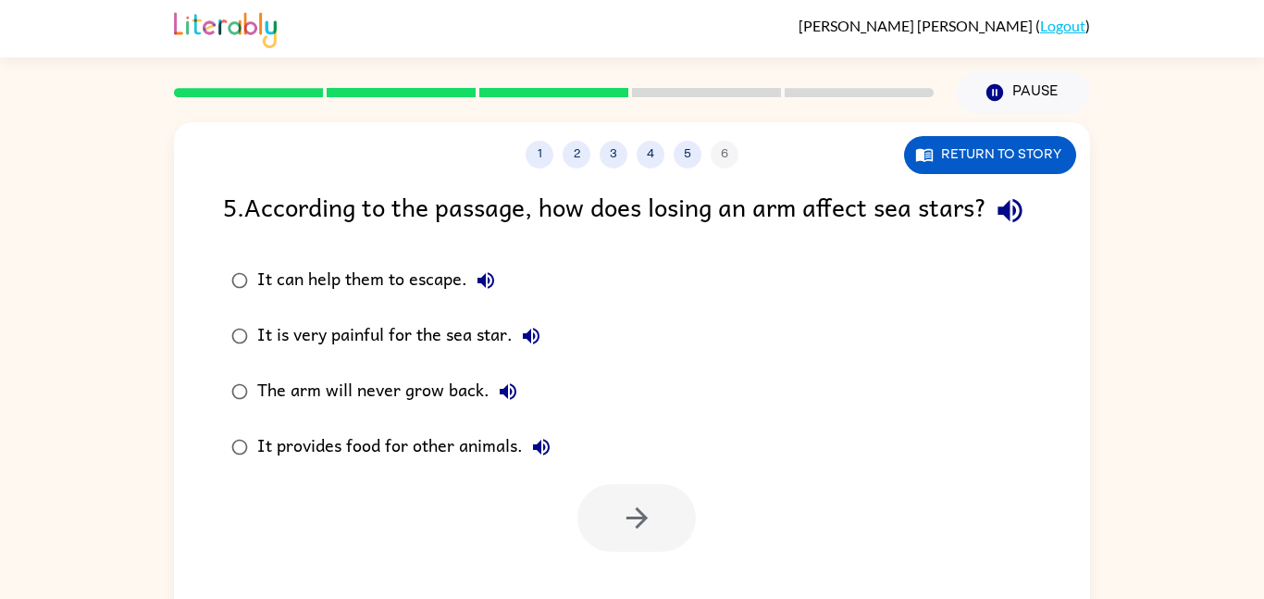
click at [997, 223] on icon "button" at bounding box center [1009, 211] width 24 height 24
click at [439, 299] on div "It can help them to escape." at bounding box center [380, 280] width 247 height 37
click at [683, 551] on button "button" at bounding box center [636, 518] width 118 height 68
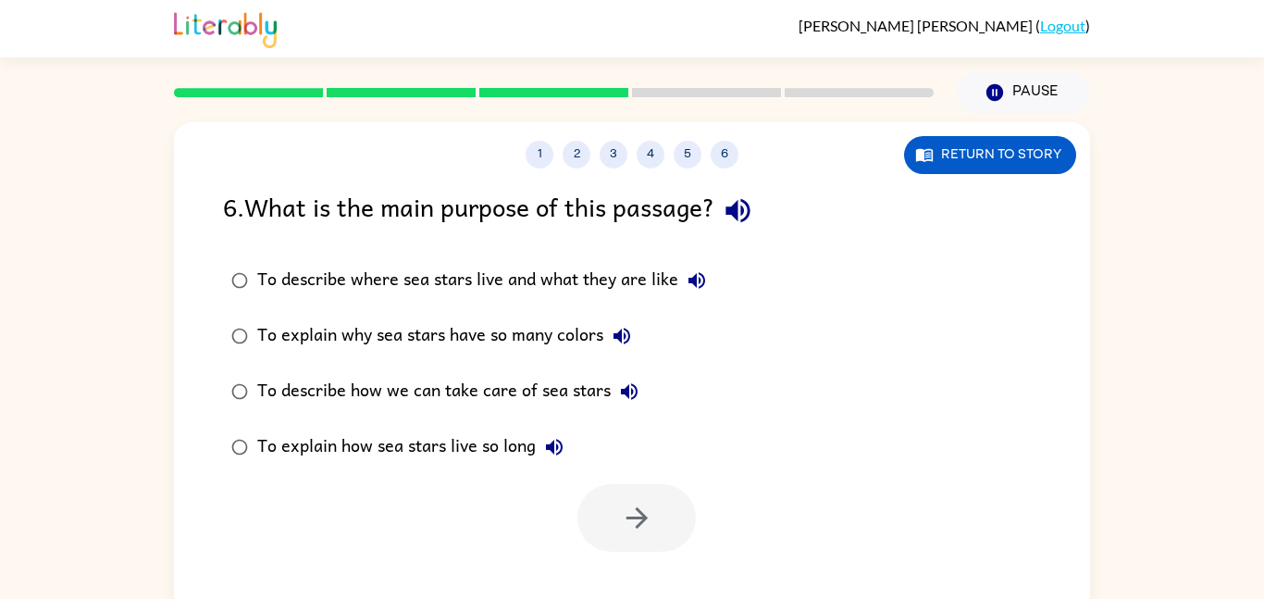
click at [723, 198] on button "button" at bounding box center [737, 210] width 47 height 47
click at [686, 276] on icon "button" at bounding box center [697, 280] width 22 height 22
click at [613, 338] on icon "button" at bounding box center [622, 336] width 22 height 22
click at [523, 445] on div "To explain how sea stars live so long" at bounding box center [414, 446] width 315 height 37
click at [545, 445] on icon "button" at bounding box center [554, 447] width 22 height 22
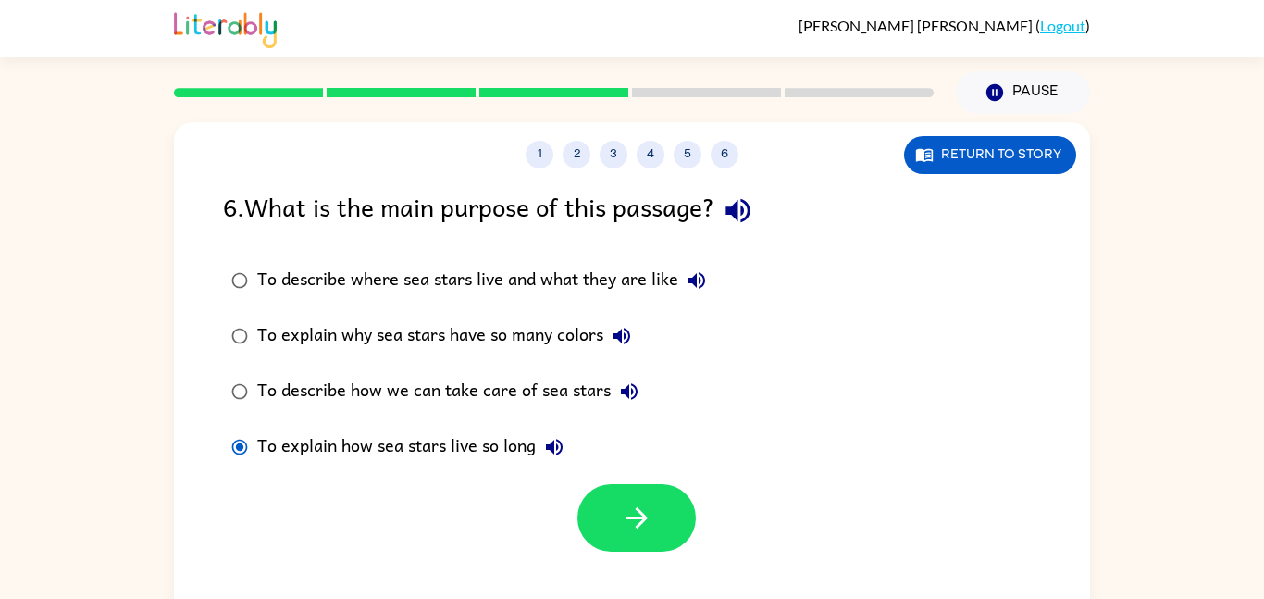
click at [510, 448] on div "To explain how sea stars live so long" at bounding box center [414, 446] width 315 height 37
click at [445, 268] on div "To describe where sea stars live and what they are like" at bounding box center [486, 280] width 458 height 37
click at [641, 550] on button "button" at bounding box center [636, 518] width 118 height 68
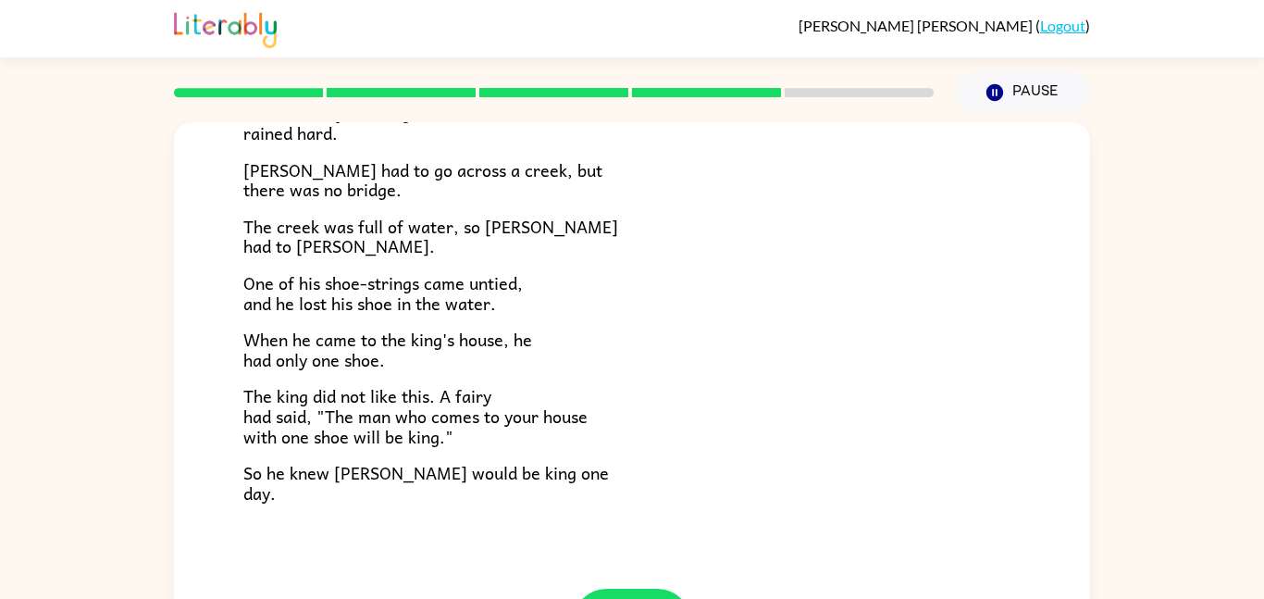
scroll to position [317, 0]
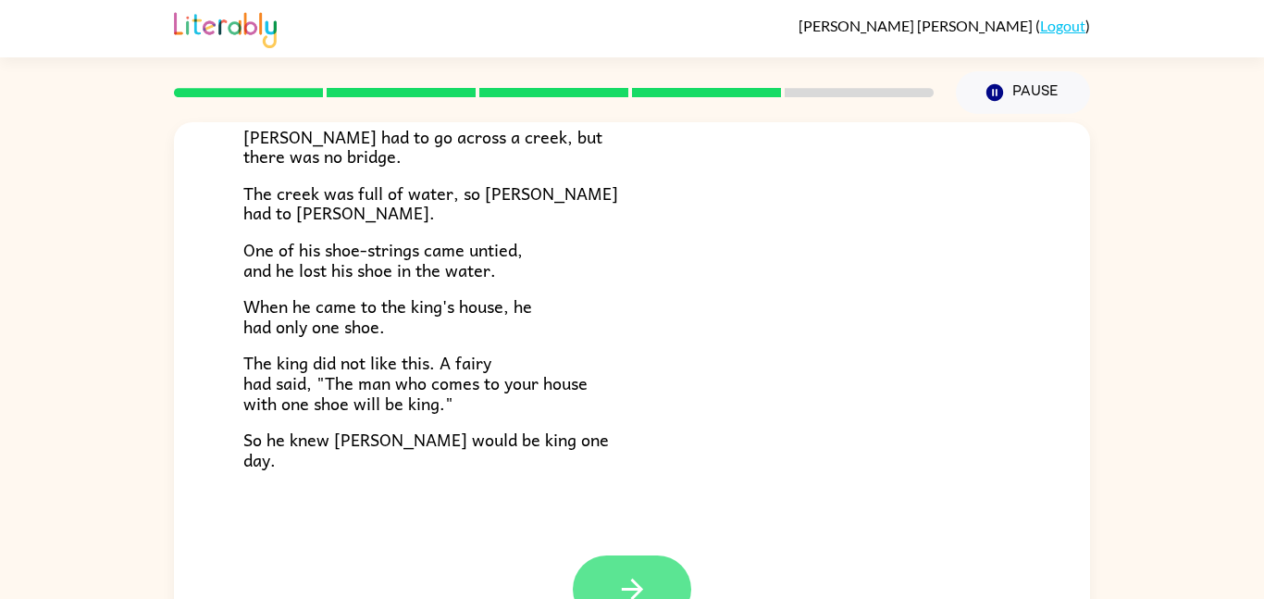
click at [628, 589] on icon "button" at bounding box center [631, 588] width 21 height 21
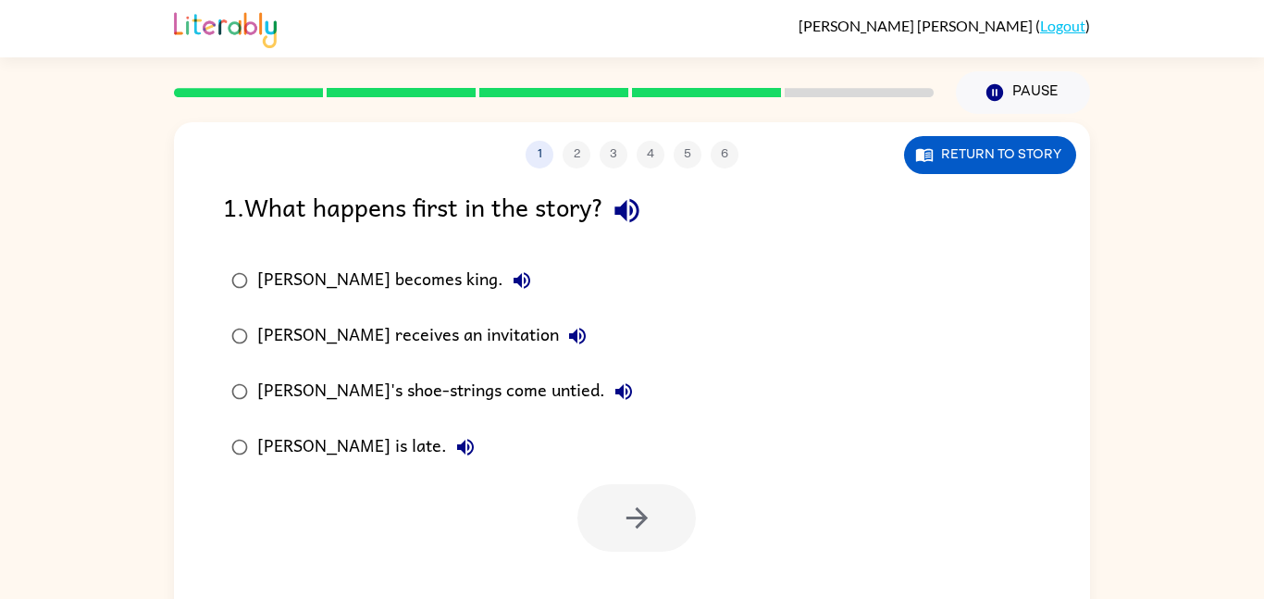
scroll to position [0, 0]
click at [1012, 163] on button "Return to story" at bounding box center [990, 155] width 172 height 38
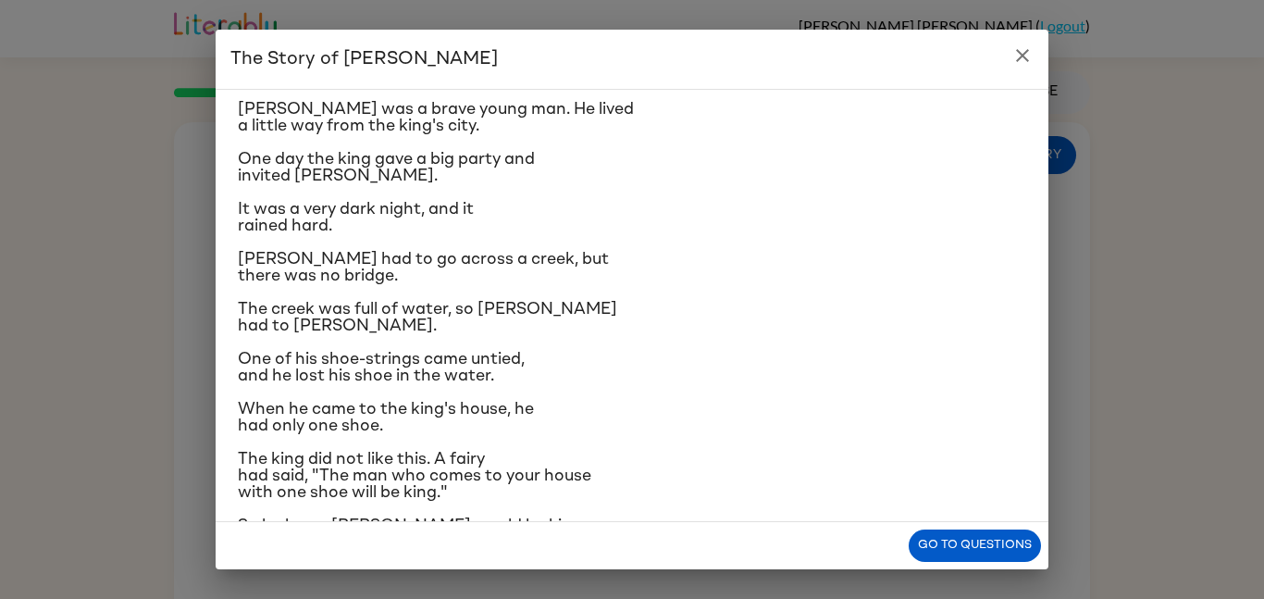
scroll to position [56, 0]
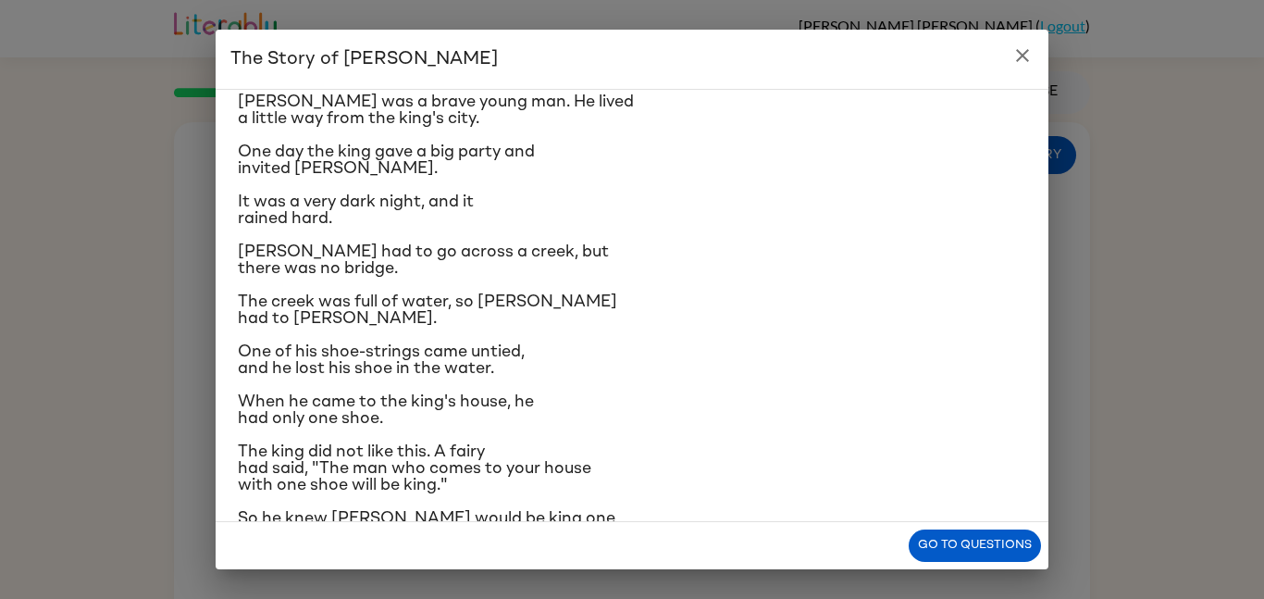
click at [1020, 71] on button "close" at bounding box center [1022, 55] width 37 height 37
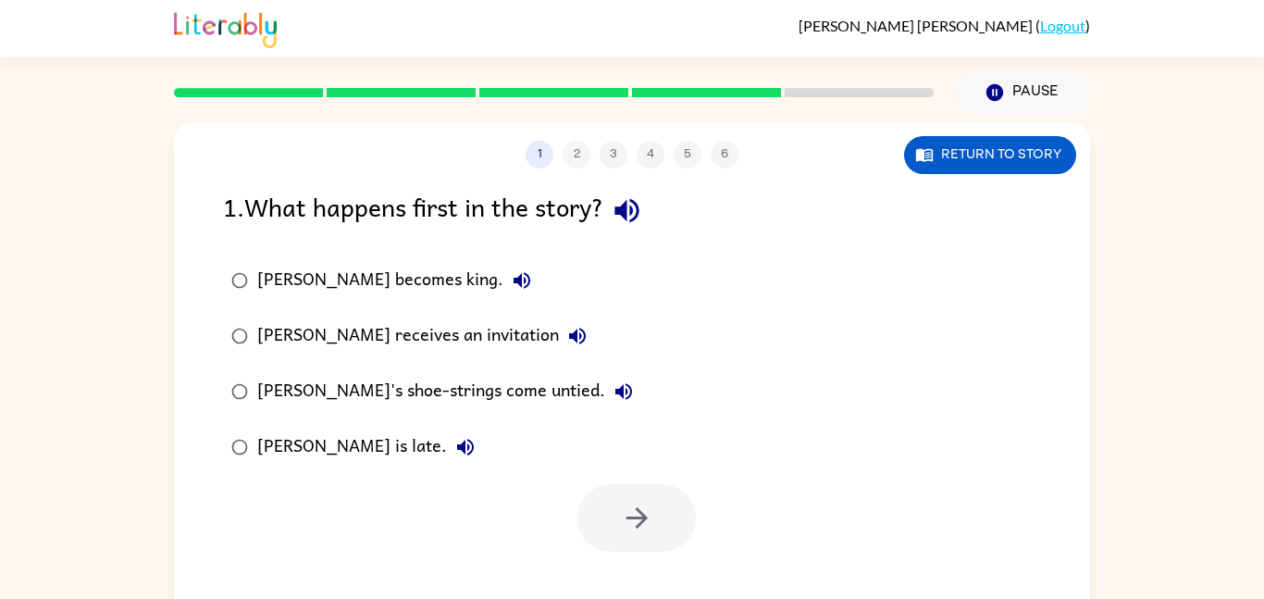
click at [503, 280] on button "Jason becomes king." at bounding box center [521, 280] width 37 height 37
click at [468, 333] on div "Jason receives an invitation" at bounding box center [426, 335] width 339 height 37
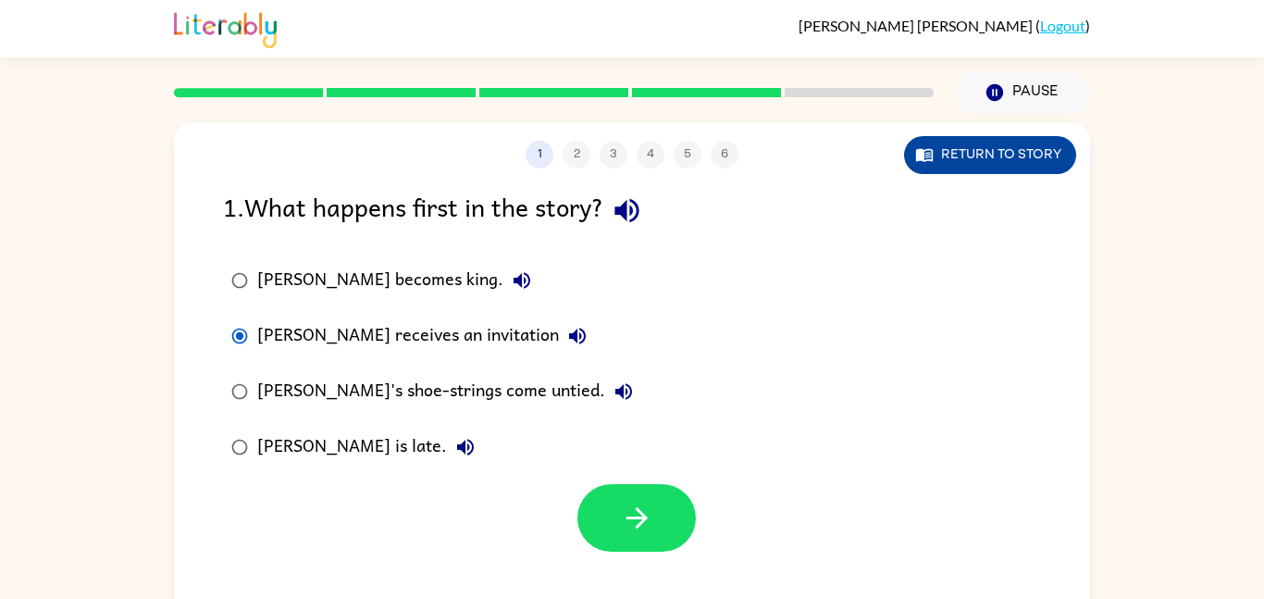
click at [994, 142] on button "Return to story" at bounding box center [990, 155] width 172 height 38
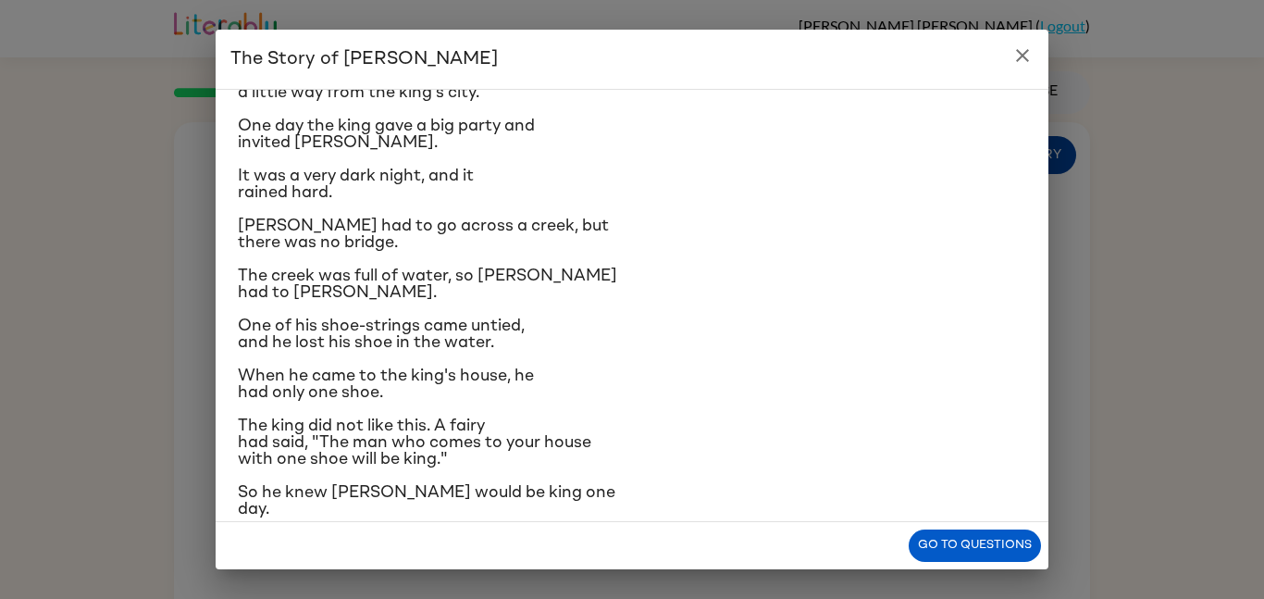
scroll to position [109, 0]
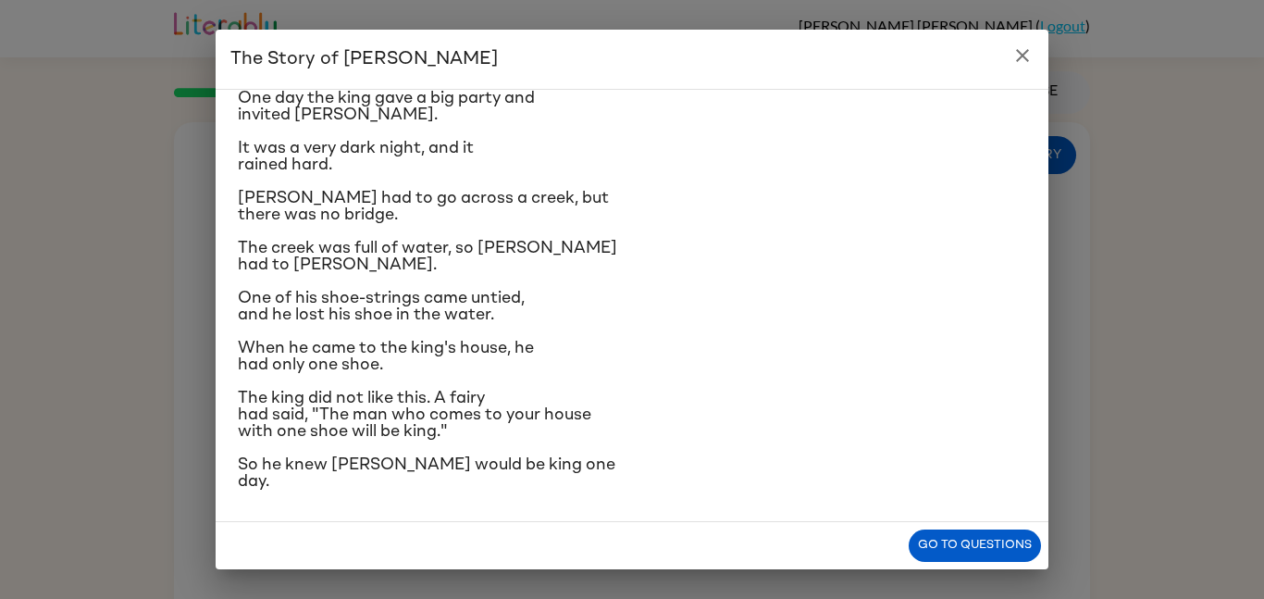
click at [345, 426] on span "The king did not like this. A fairy had said, "The man who comes to your house …" at bounding box center [414, 415] width 353 height 50
click at [996, 531] on button "Go to questions" at bounding box center [975, 545] width 132 height 32
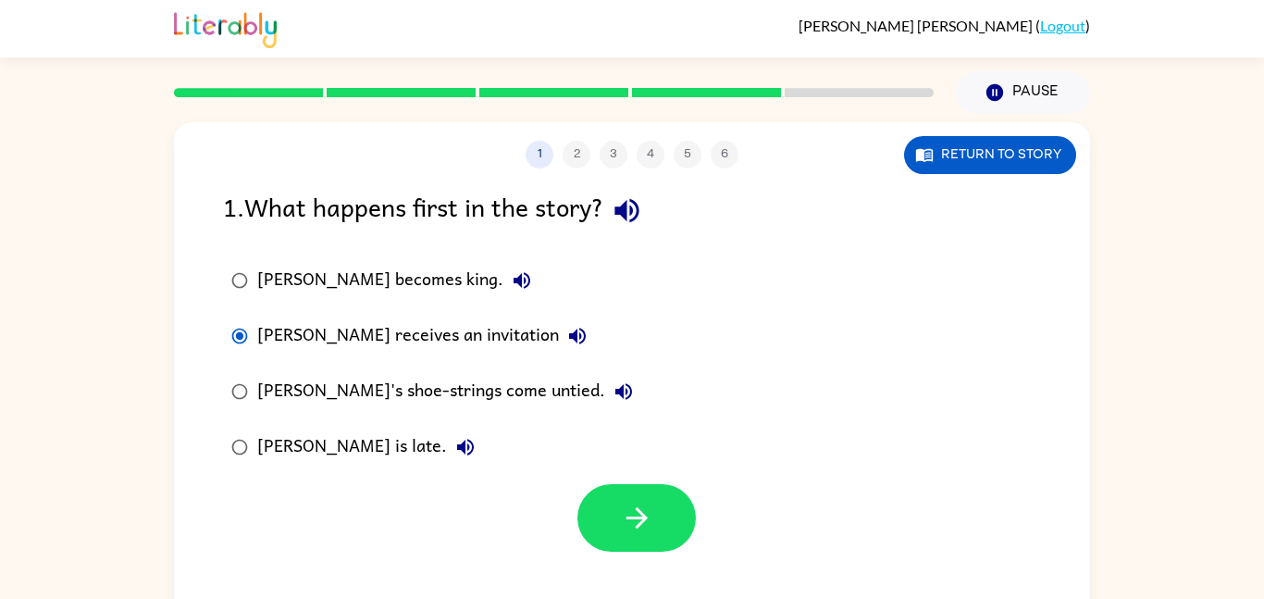
click at [284, 284] on div "Jason becomes king." at bounding box center [398, 280] width 283 height 37
click at [622, 521] on icon "button" at bounding box center [637, 517] width 32 height 32
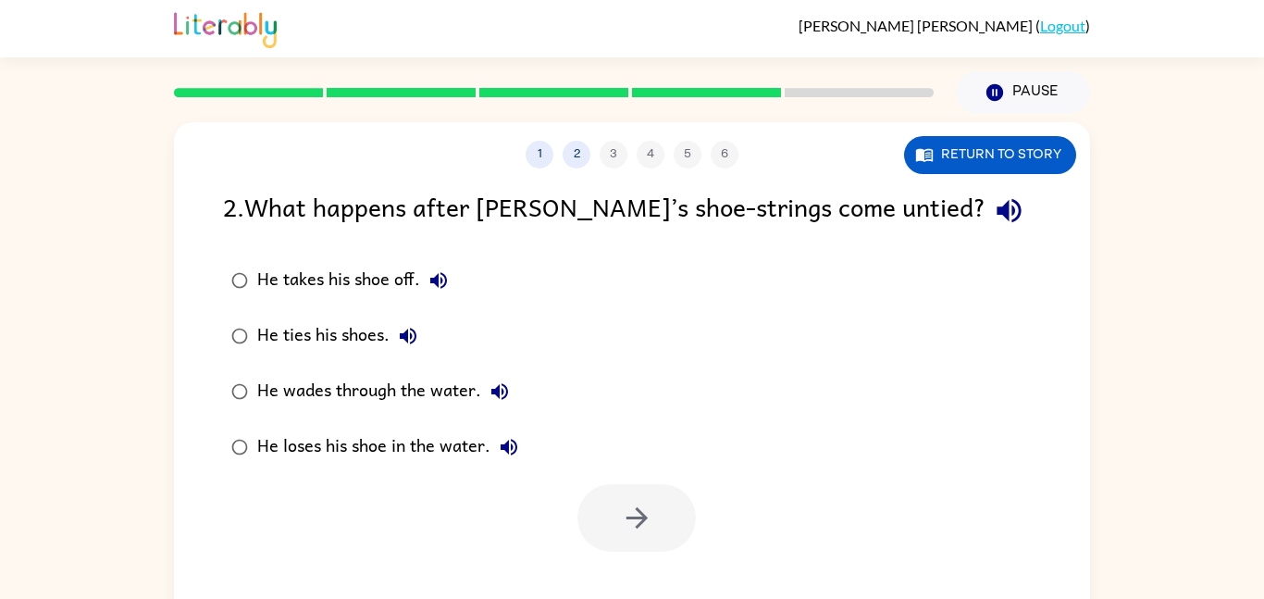
click at [993, 222] on icon "button" at bounding box center [1009, 210] width 32 height 32
click at [1005, 157] on button "Return to story" at bounding box center [990, 155] width 172 height 38
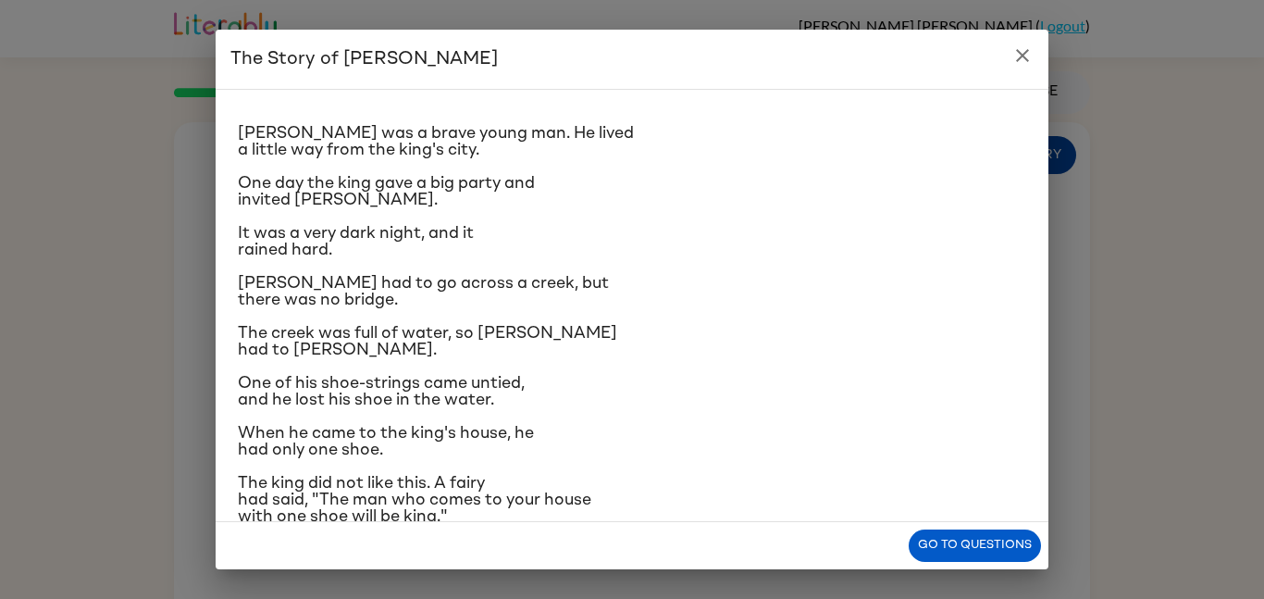
scroll to position [26, 0]
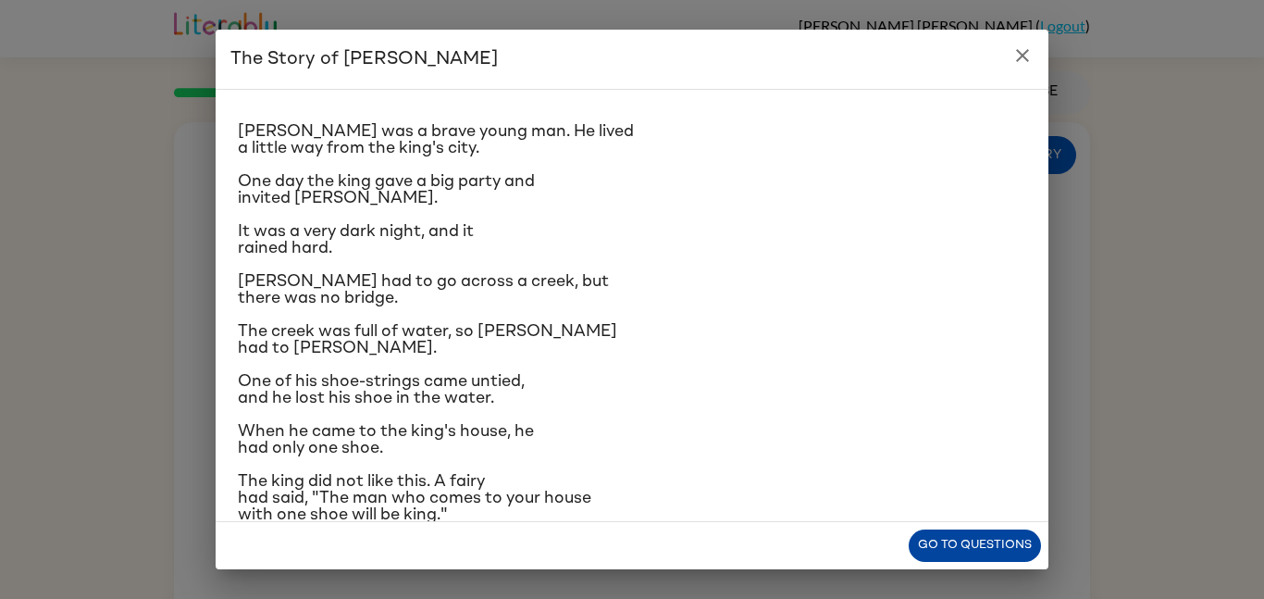
click at [1008, 546] on button "Go to questions" at bounding box center [975, 545] width 132 height 32
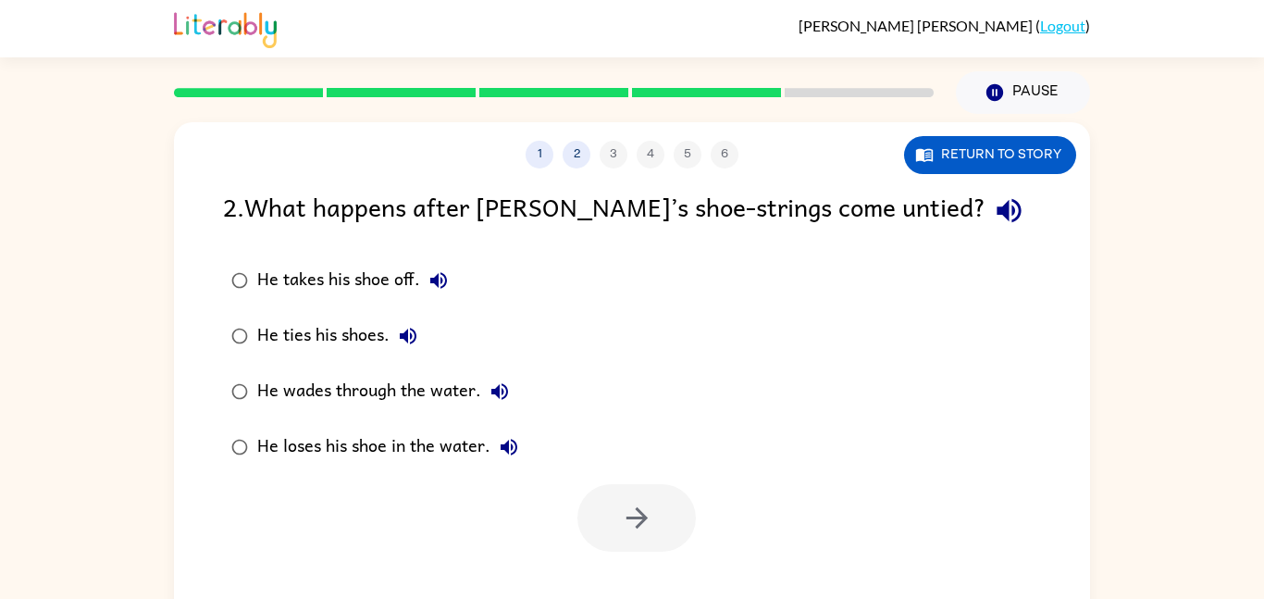
click at [268, 438] on div "He loses his shoe in the water." at bounding box center [392, 446] width 270 height 37
click at [648, 516] on icon "button" at bounding box center [637, 517] width 32 height 32
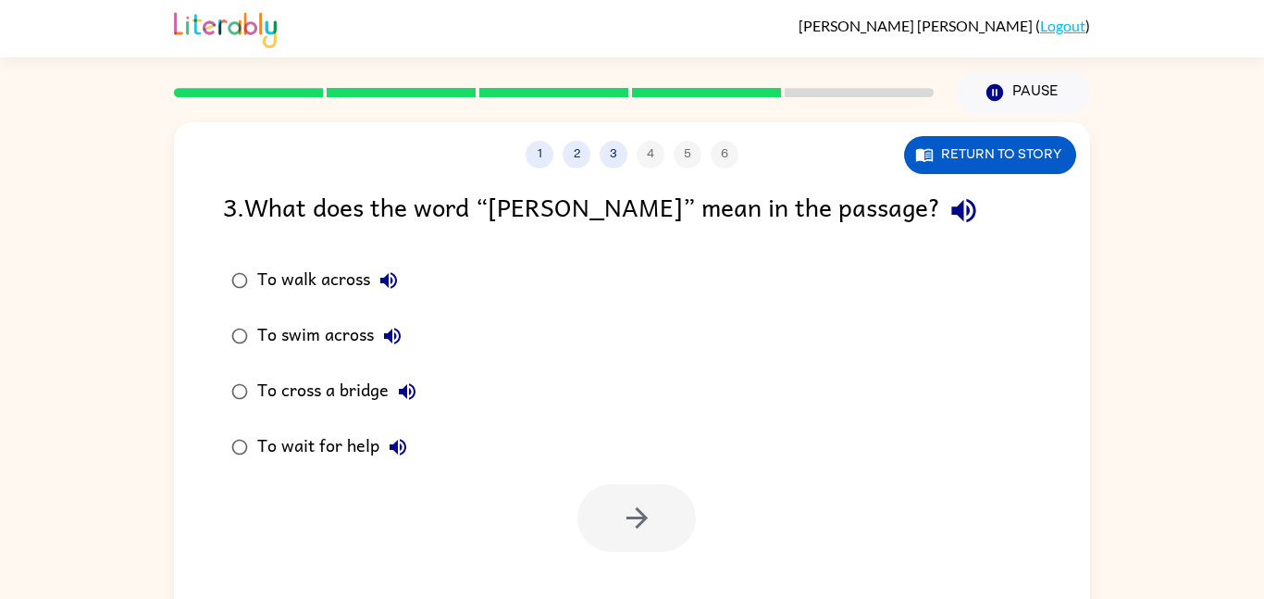
click at [947, 205] on icon "button" at bounding box center [963, 210] width 32 height 32
click at [279, 341] on div "To swim across" at bounding box center [334, 335] width 154 height 37
click at [637, 509] on icon "button" at bounding box center [635, 517] width 21 height 21
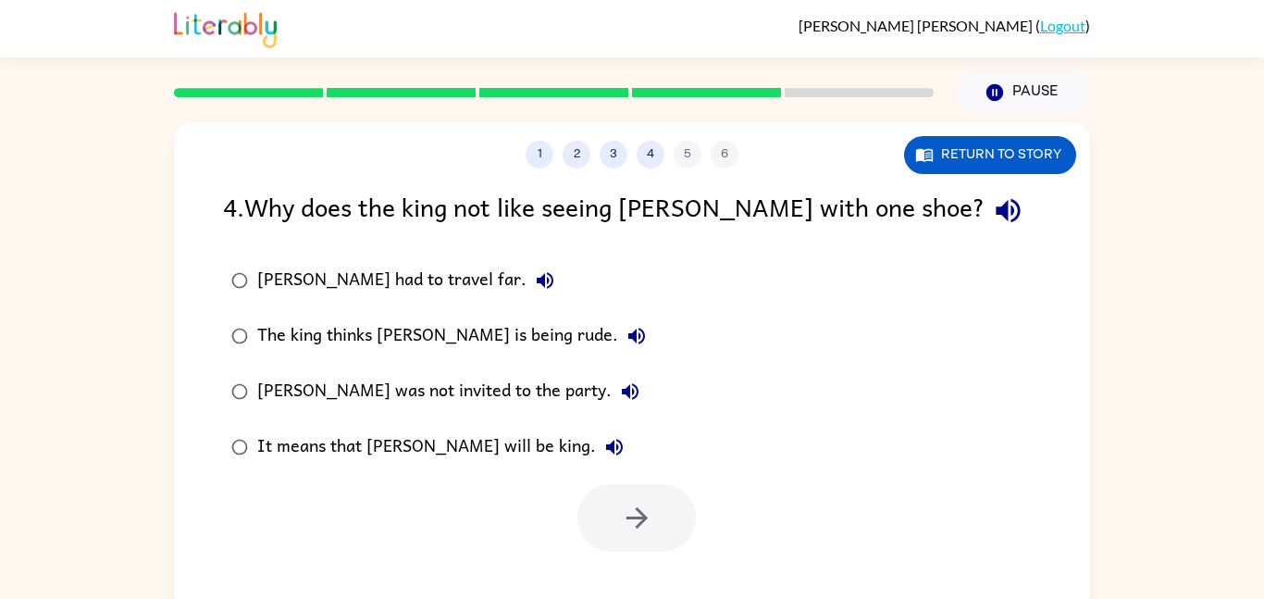
click at [872, 231] on div "4 . Why does the king not like seeing Jason with one shoe?" at bounding box center [632, 210] width 818 height 47
click at [995, 215] on icon "button" at bounding box center [1007, 211] width 24 height 24
click at [274, 289] on div "Jason had to travel far." at bounding box center [410, 280] width 306 height 37
click at [626, 500] on button "button" at bounding box center [636, 518] width 118 height 68
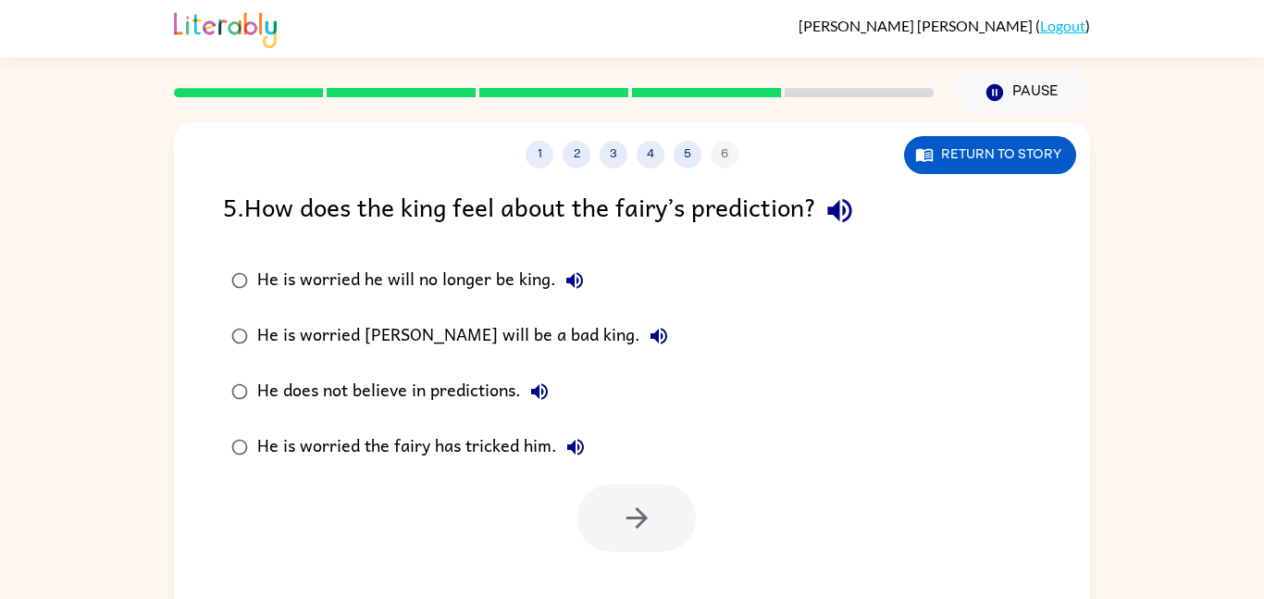
click at [832, 203] on icon "button" at bounding box center [839, 210] width 32 height 32
click at [1006, 171] on button "Return to story" at bounding box center [990, 155] width 172 height 38
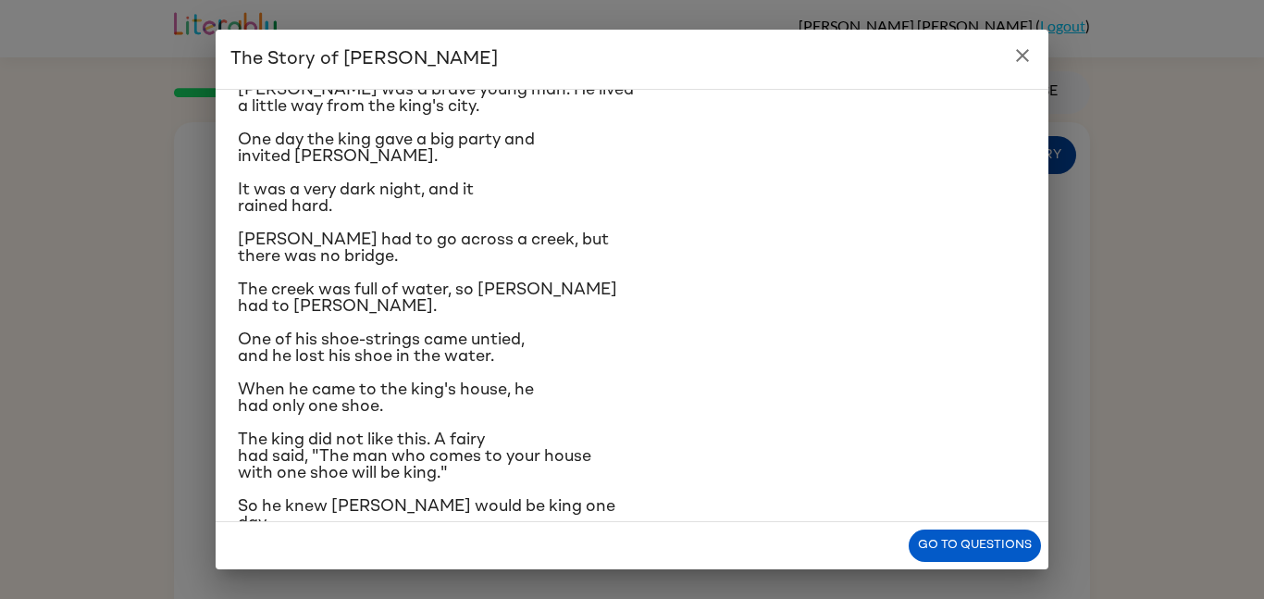
scroll to position [109, 0]
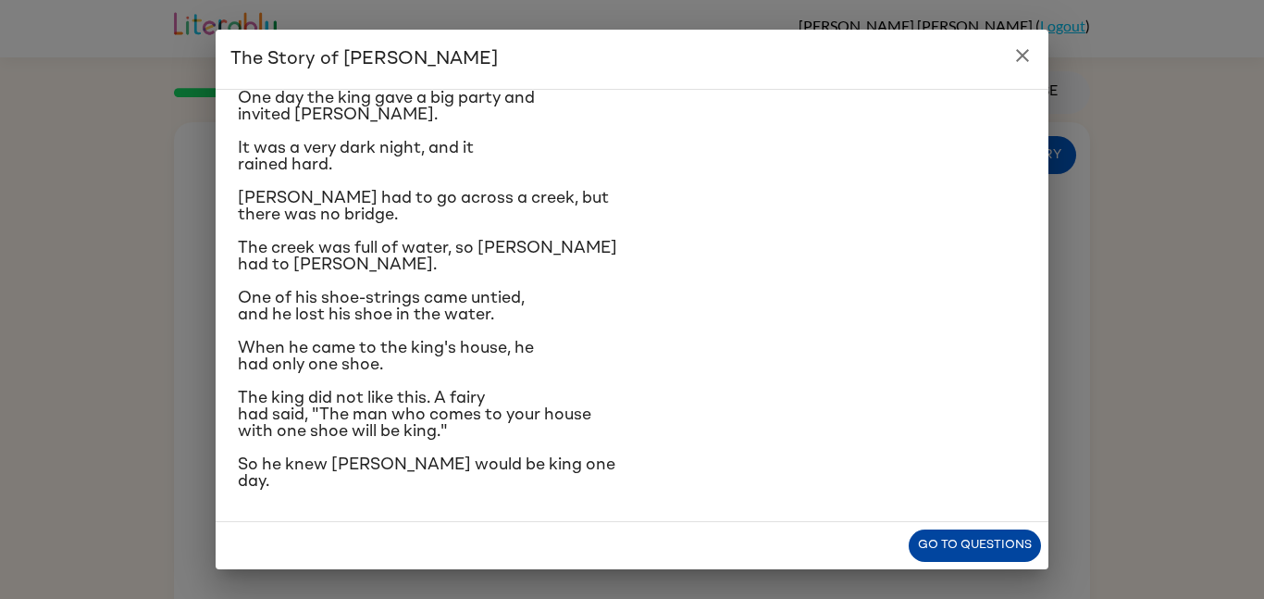
click at [1001, 542] on button "Go to questions" at bounding box center [975, 545] width 132 height 32
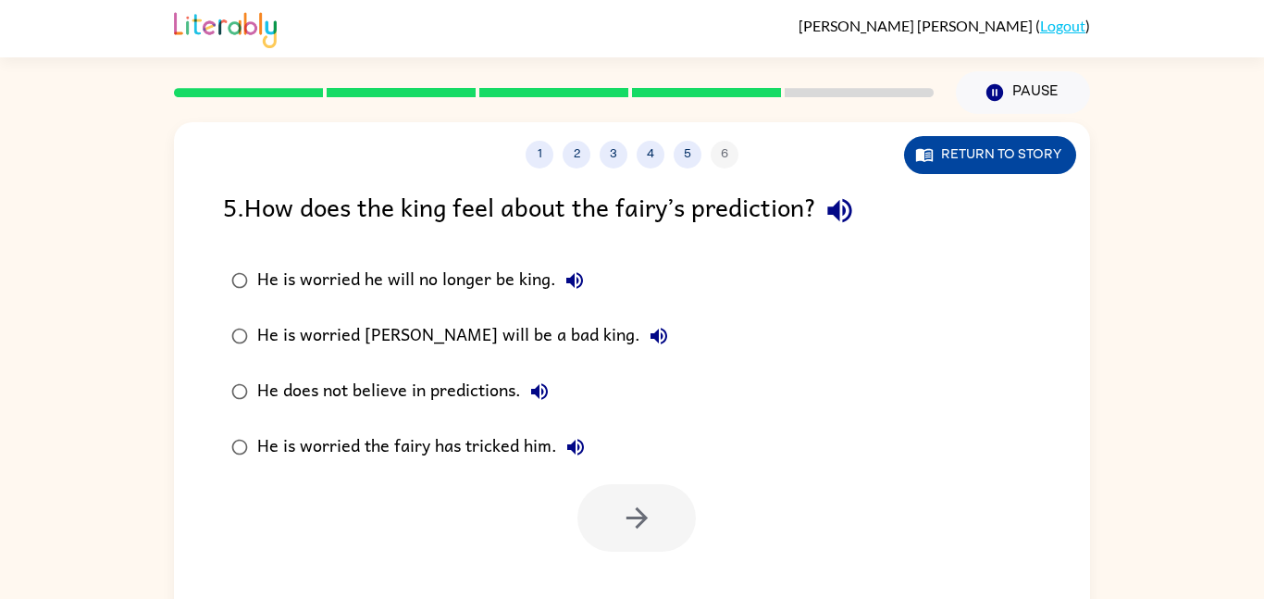
click at [978, 136] on button "Return to story" at bounding box center [990, 155] width 172 height 38
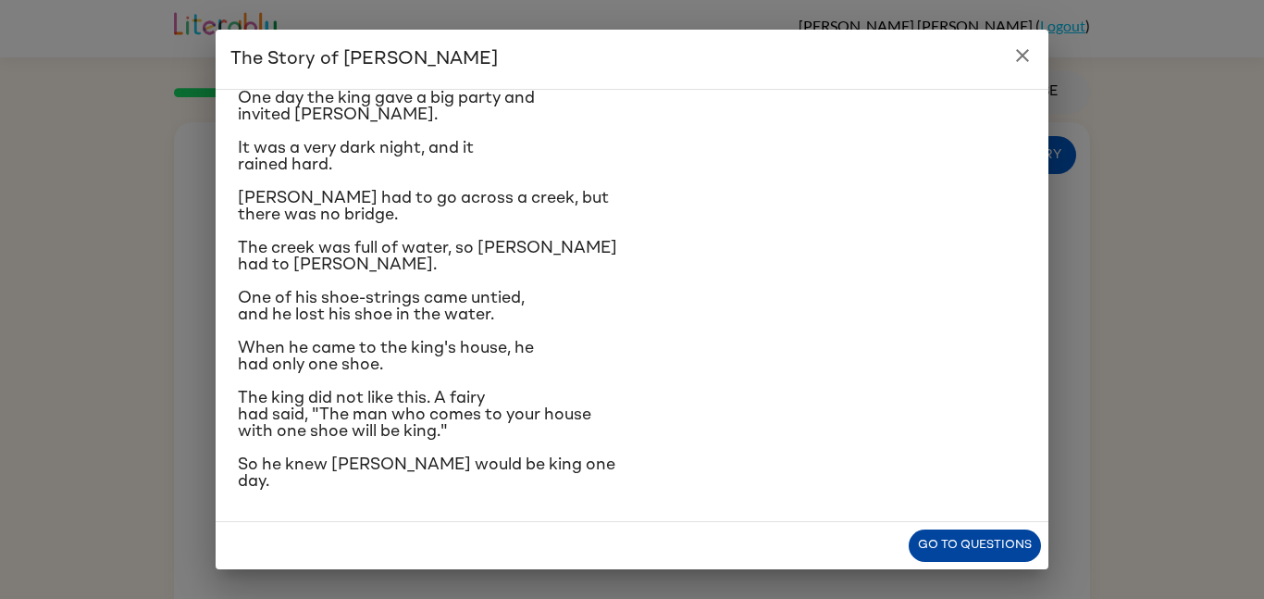
click at [1001, 557] on button "Go to questions" at bounding box center [975, 545] width 132 height 32
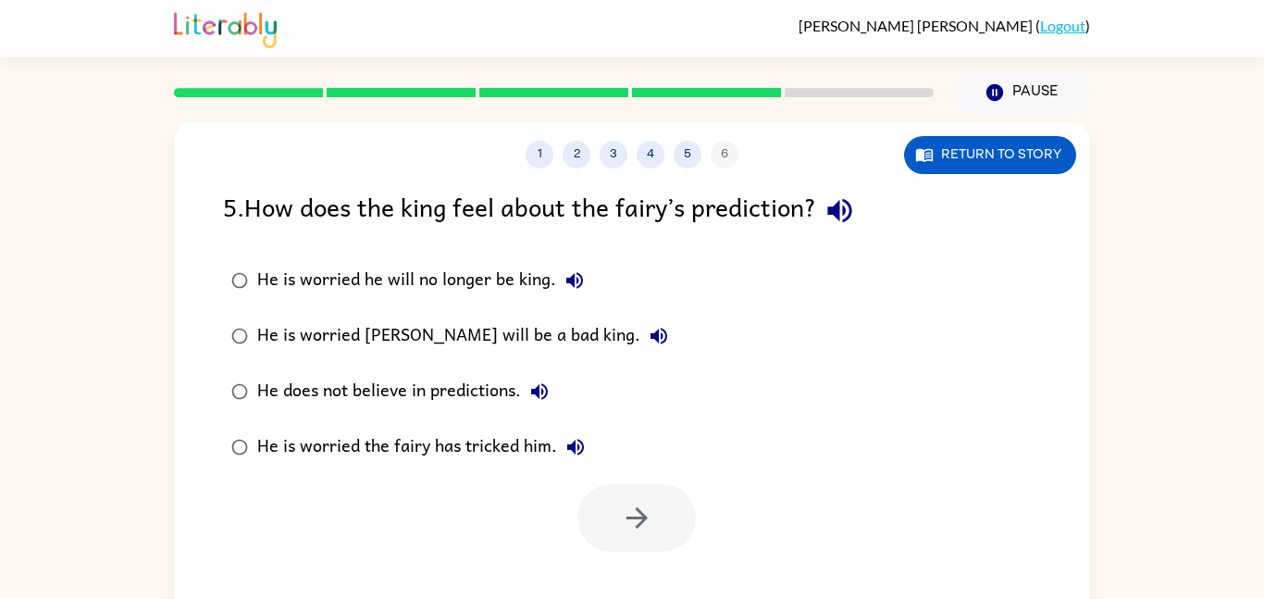
click at [550, 390] on icon "button" at bounding box center [539, 391] width 22 height 22
click at [662, 506] on div at bounding box center [636, 518] width 118 height 68
click at [486, 391] on div "He does not believe in predictions." at bounding box center [407, 391] width 301 height 37
click at [669, 510] on button "button" at bounding box center [636, 518] width 118 height 68
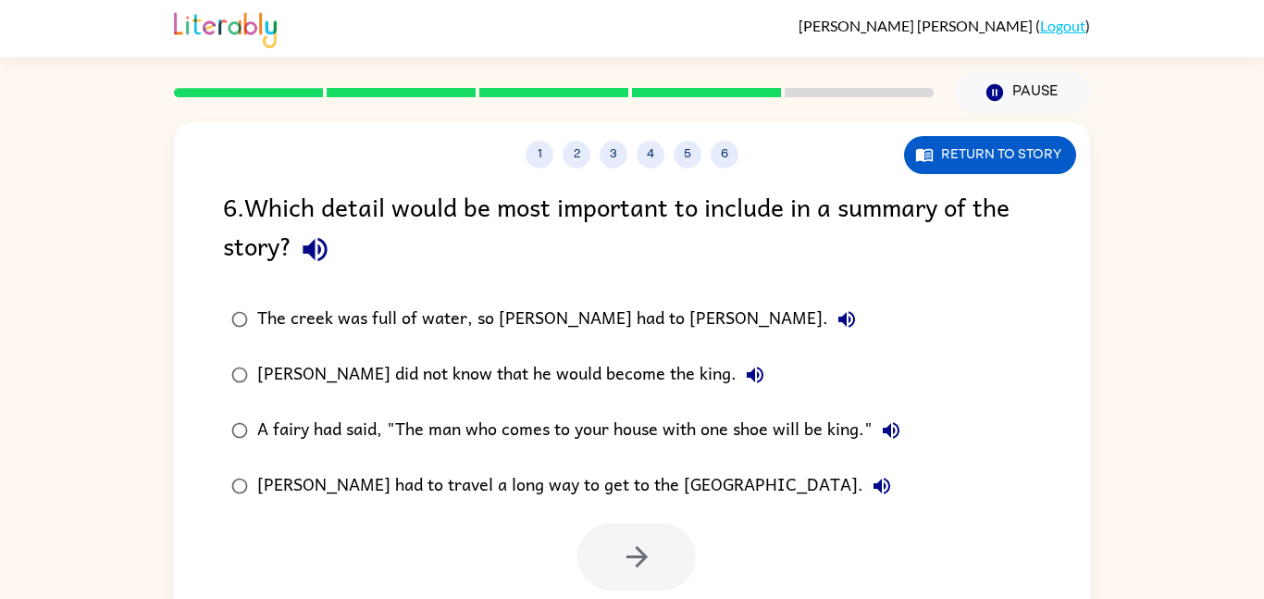
click at [340, 271] on div "6 . Which detail would be most important to include in a summary of the story?" at bounding box center [632, 230] width 818 height 86
click at [307, 252] on icon "button" at bounding box center [315, 250] width 24 height 24
click at [835, 315] on icon "button" at bounding box center [846, 319] width 22 height 22
click at [525, 311] on div "The creek was full of water, so Jason had to wade." at bounding box center [561, 319] width 608 height 37
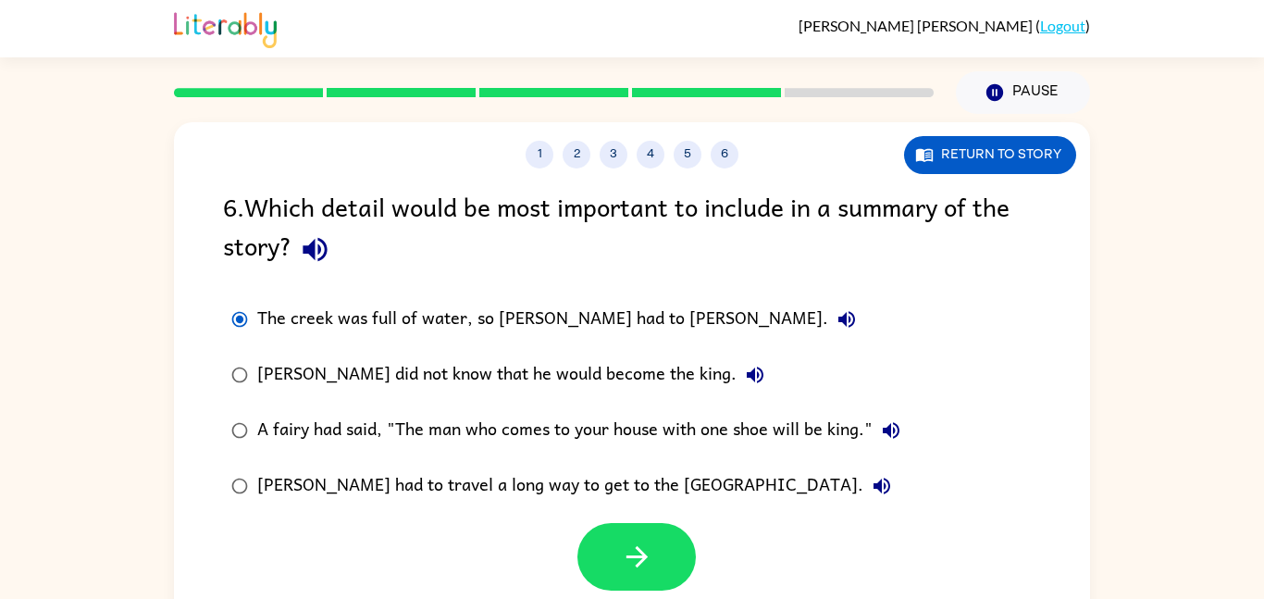
click at [736, 375] on button "Jason did not know that he would become the king." at bounding box center [754, 374] width 37 height 37
click at [608, 376] on div "Jason did not know that he would become the king." at bounding box center [515, 374] width 516 height 37
click at [896, 426] on icon "button" at bounding box center [891, 430] width 17 height 17
click at [891, 432] on icon "button" at bounding box center [891, 430] width 17 height 17
click at [894, 435] on icon "button" at bounding box center [891, 430] width 22 height 22
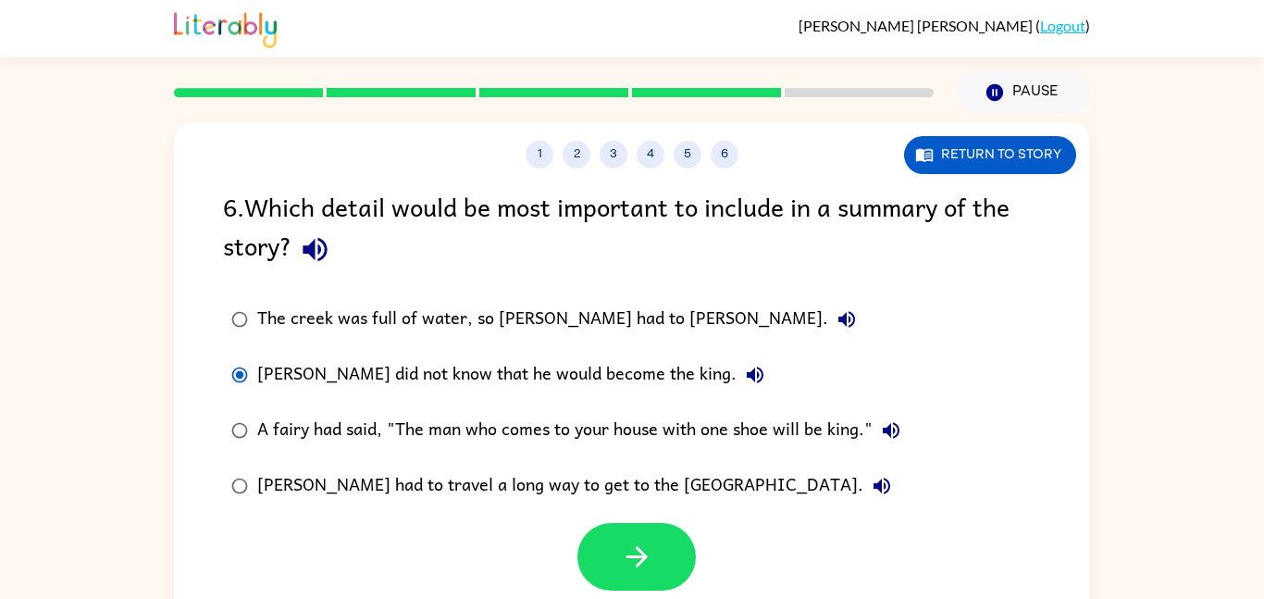
scroll to position [52, 0]
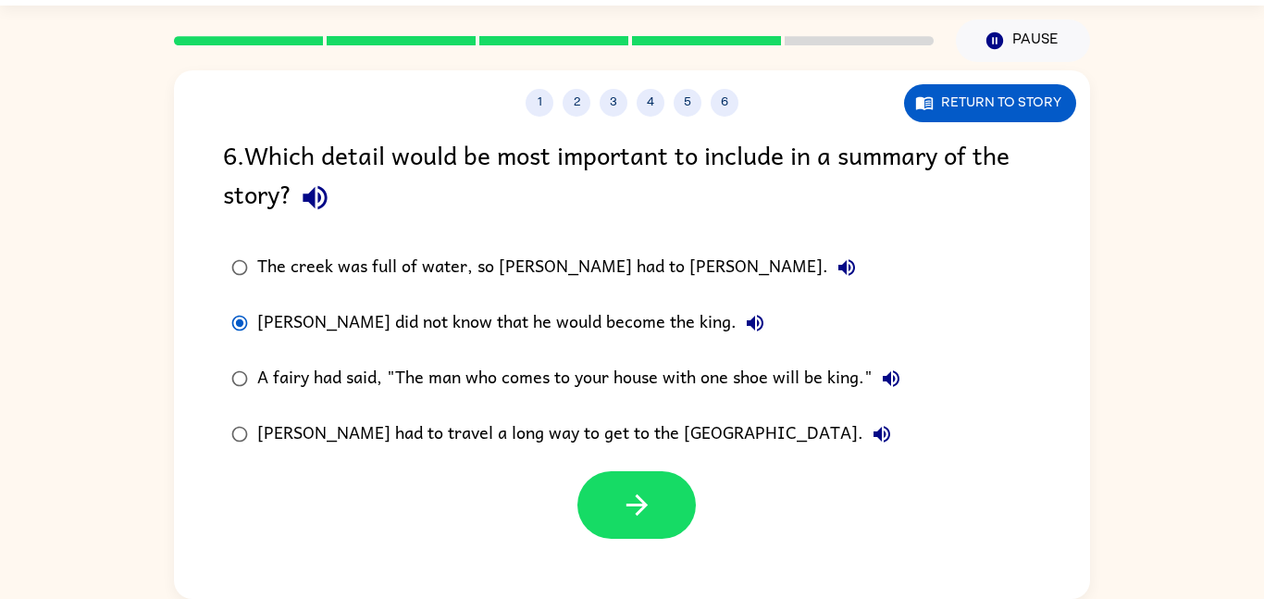
click at [863, 448] on button "Jason had to travel a long way to get to the king’s city." at bounding box center [881, 433] width 37 height 37
click at [871, 441] on icon "button" at bounding box center [882, 434] width 22 height 22
click at [863, 438] on button "Jason had to travel a long way to get to the king’s city." at bounding box center [881, 433] width 37 height 37
click at [650, 503] on icon "button" at bounding box center [637, 504] width 32 height 32
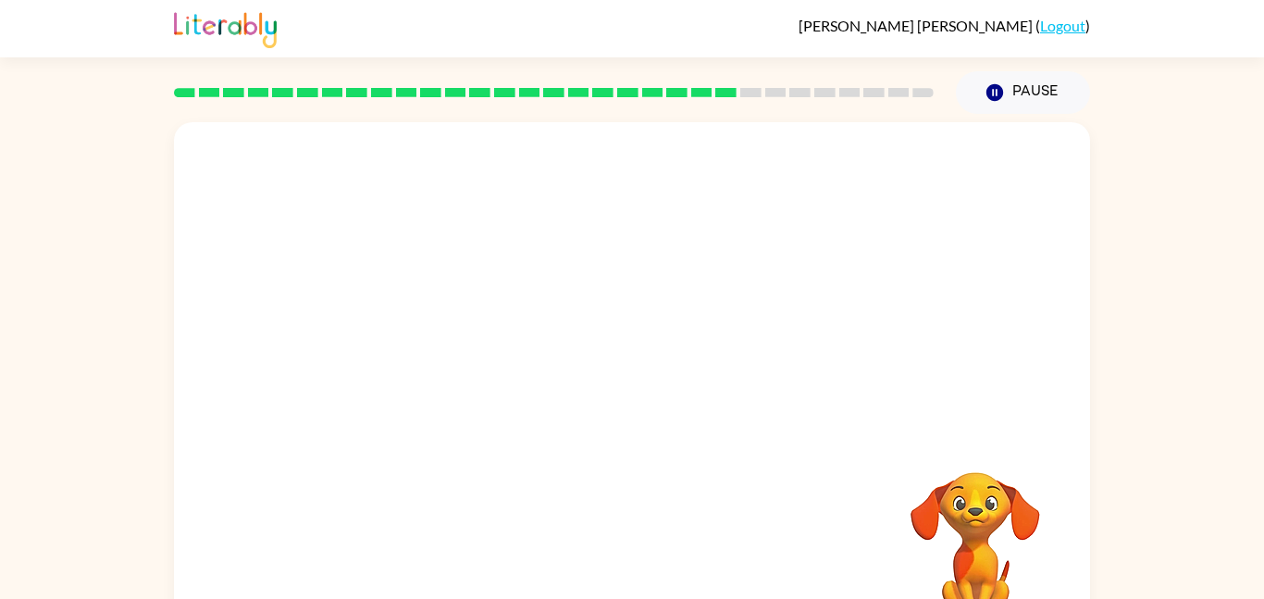
scroll to position [52, 0]
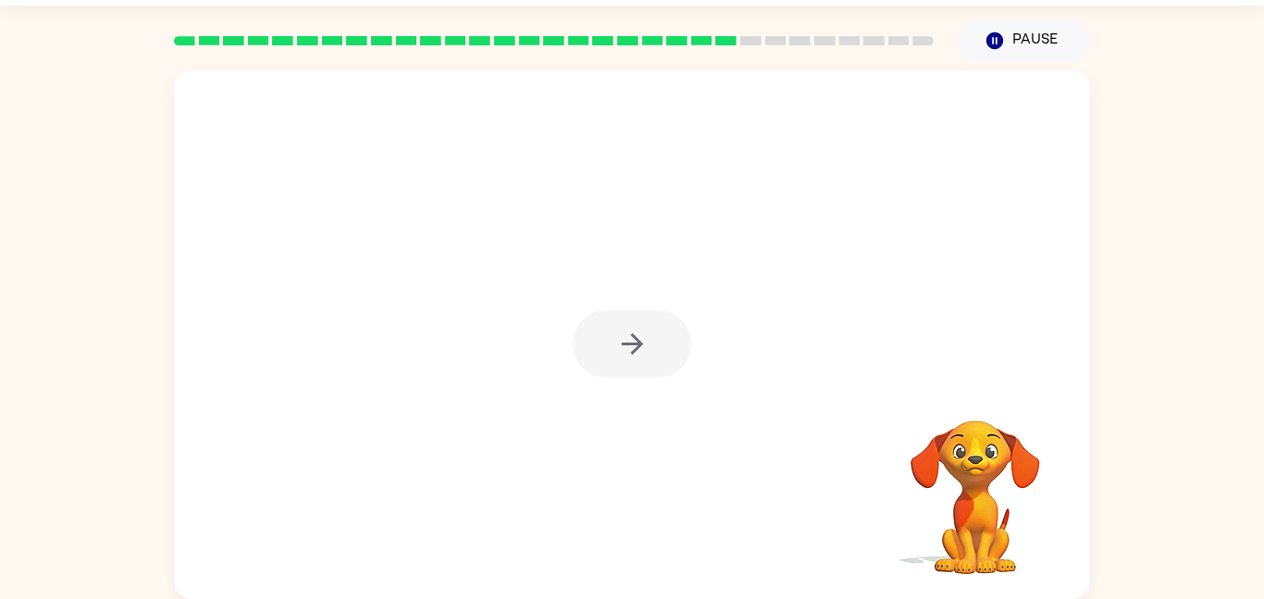
click at [672, 312] on div at bounding box center [632, 344] width 118 height 68
click at [621, 341] on div at bounding box center [632, 344] width 118 height 68
click at [611, 337] on div at bounding box center [632, 344] width 118 height 68
click at [623, 338] on div at bounding box center [632, 344] width 118 height 68
click at [628, 351] on div at bounding box center [632, 344] width 118 height 68
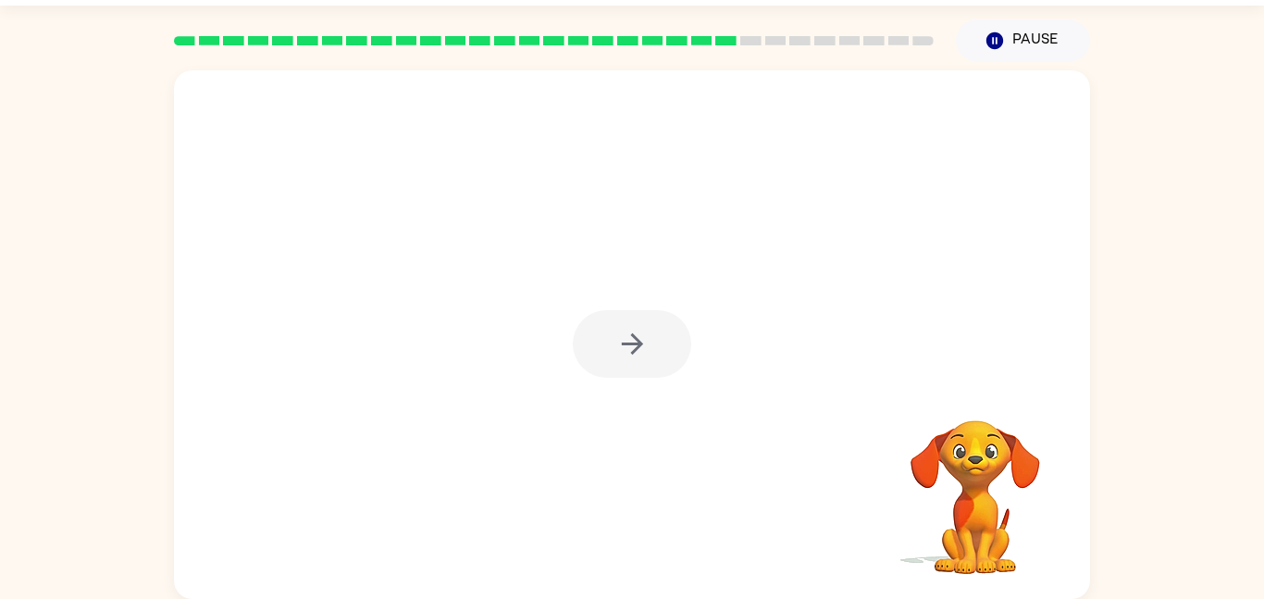
click at [612, 338] on div at bounding box center [632, 344] width 118 height 68
click at [598, 343] on button "button" at bounding box center [632, 344] width 118 height 68
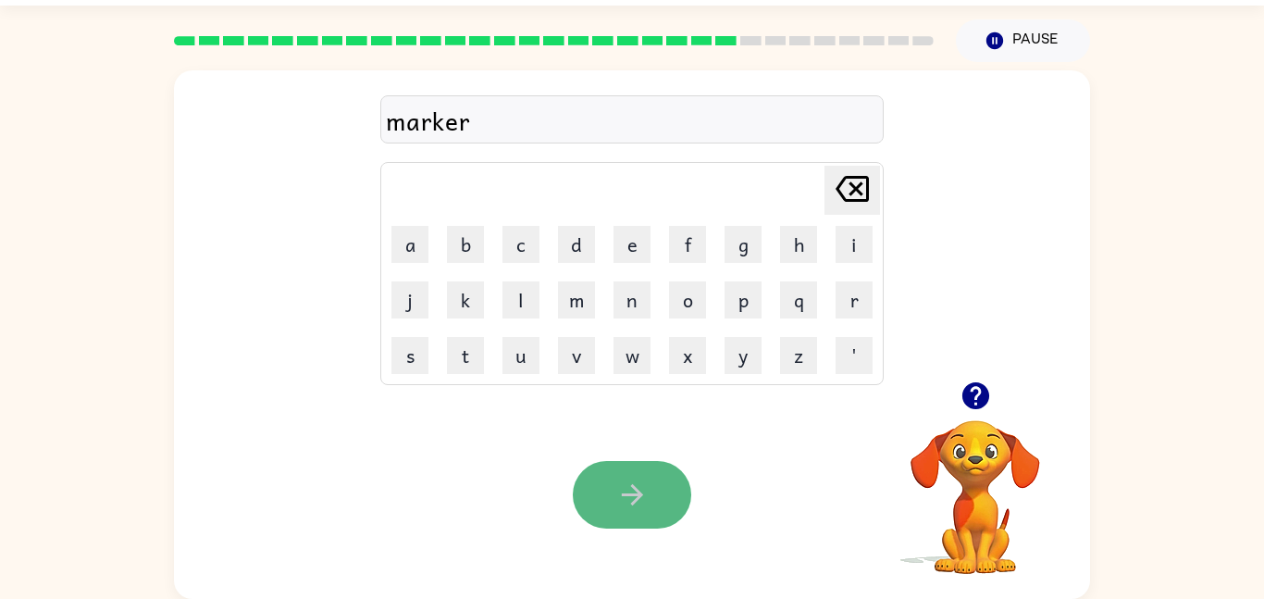
click at [608, 493] on button "button" at bounding box center [632, 495] width 118 height 68
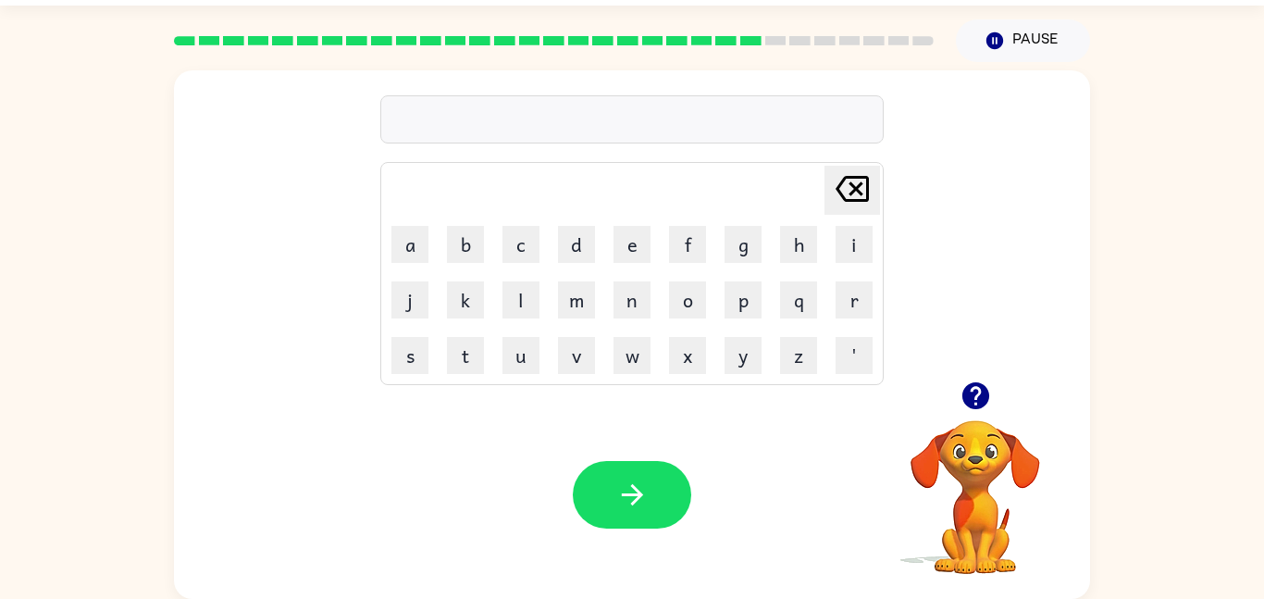
click at [794, 442] on div "Your browser must support playing .mp4 files to use Literably. Please try using…" at bounding box center [632, 494] width 916 height 208
click at [626, 260] on button "e" at bounding box center [631, 244] width 37 height 37
click at [586, 364] on button "v" at bounding box center [576, 355] width 37 height 37
type button "v"
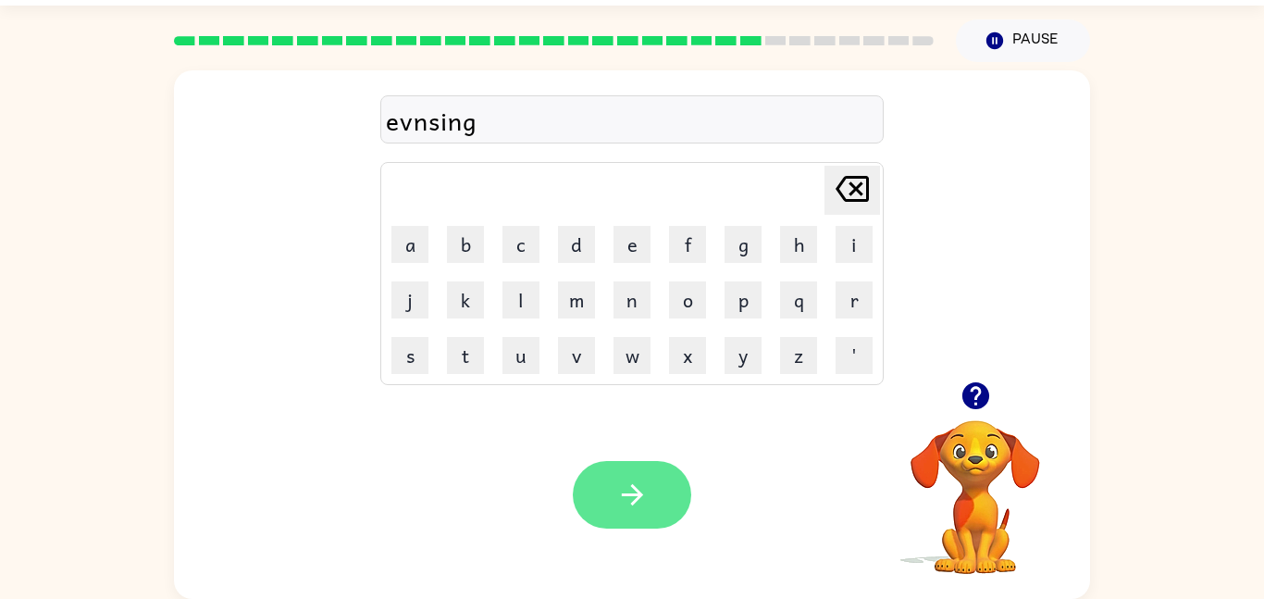
click at [611, 488] on button "button" at bounding box center [632, 495] width 118 height 68
click at [603, 523] on button "button" at bounding box center [632, 495] width 118 height 68
click at [625, 476] on button "button" at bounding box center [632, 495] width 118 height 68
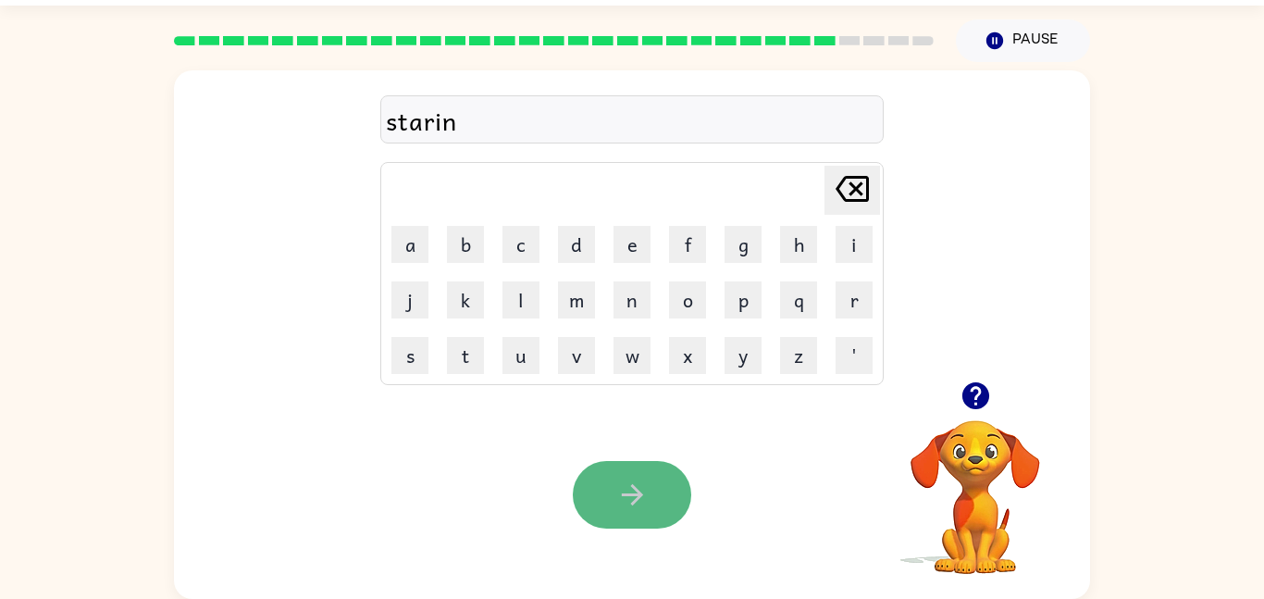
click at [598, 470] on button "button" at bounding box center [632, 495] width 118 height 68
click at [610, 503] on button "button" at bounding box center [632, 495] width 118 height 68
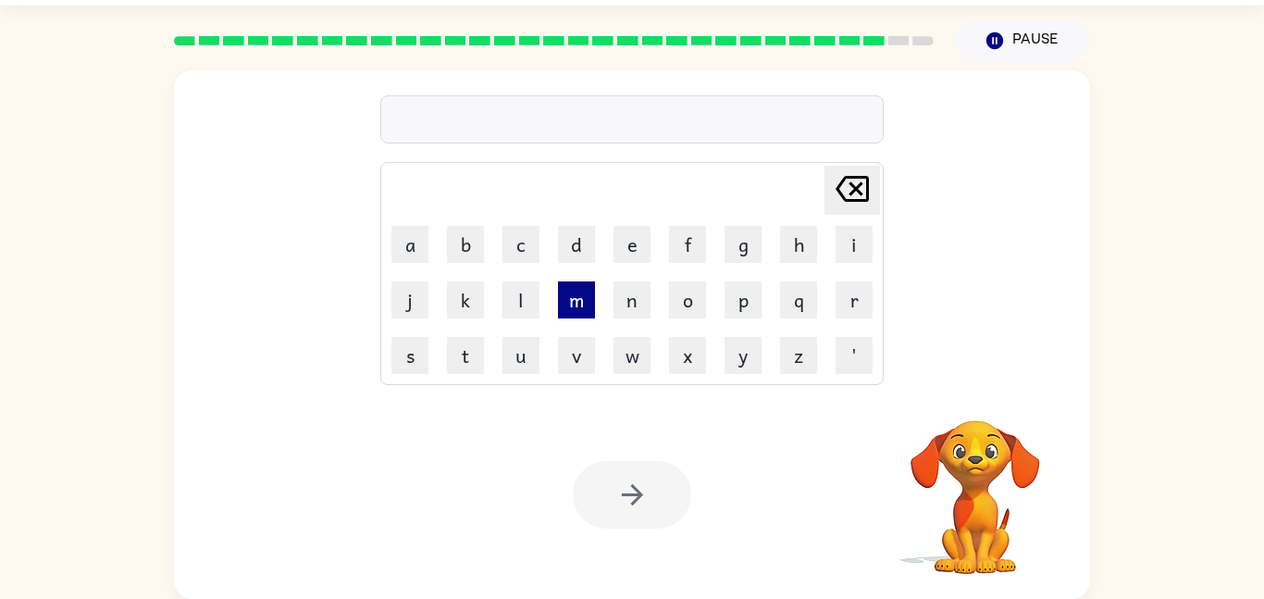
click at [573, 292] on button "m" at bounding box center [576, 299] width 37 height 37
type button "m"
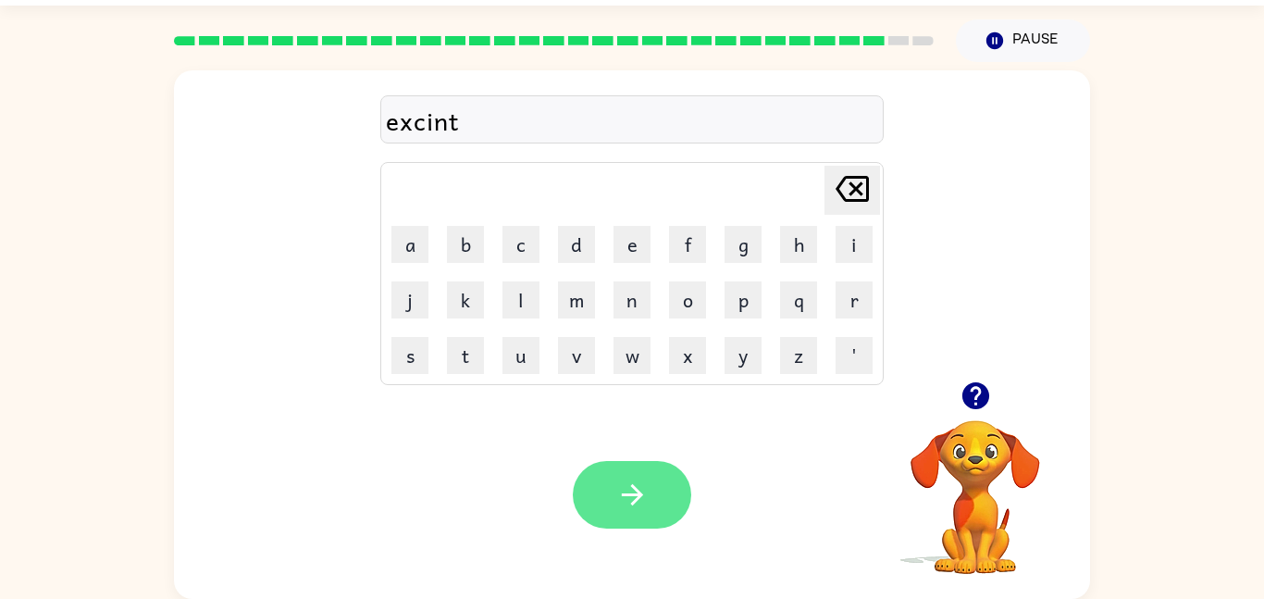
click at [649, 514] on button "button" at bounding box center [632, 495] width 118 height 68
click at [626, 496] on icon "button" at bounding box center [632, 494] width 32 height 32
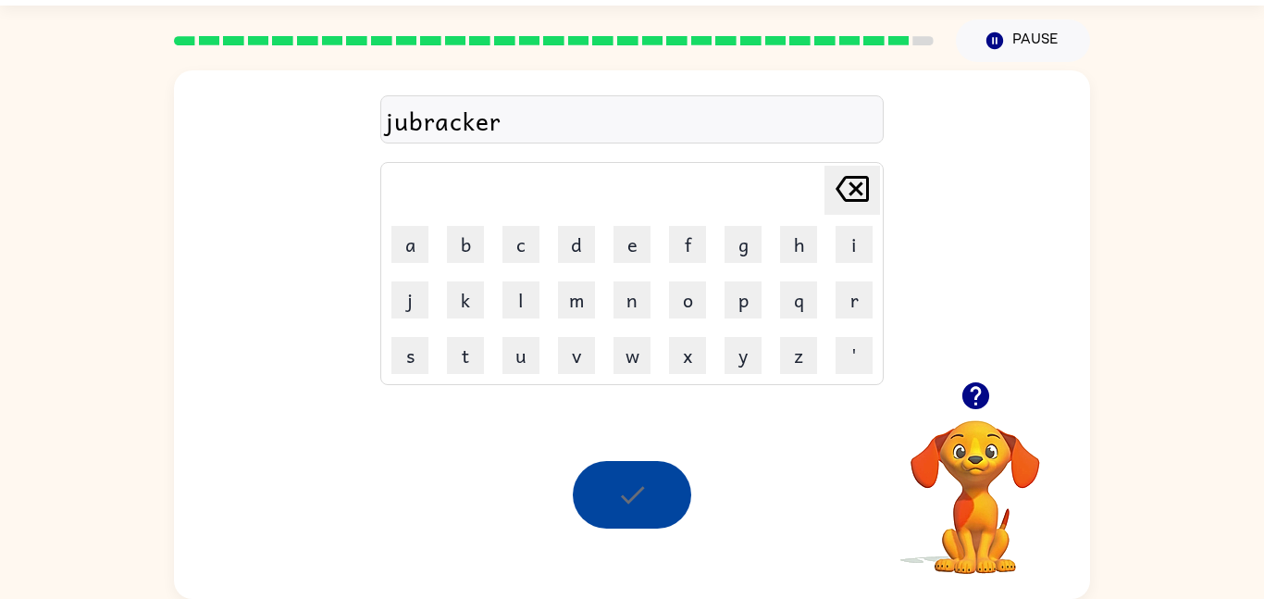
scroll to position [19, 0]
